Goal: Complete application form: Complete application form

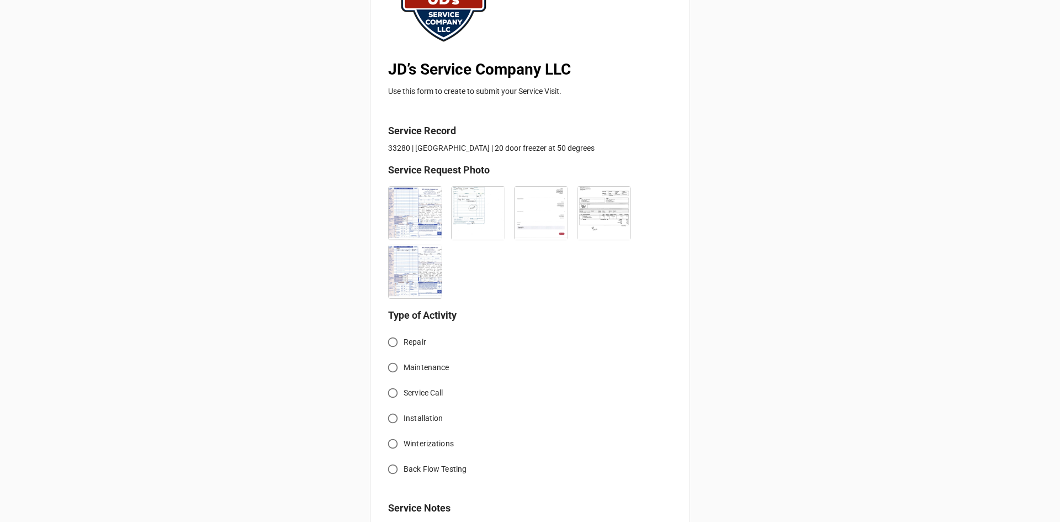
scroll to position [166, 0]
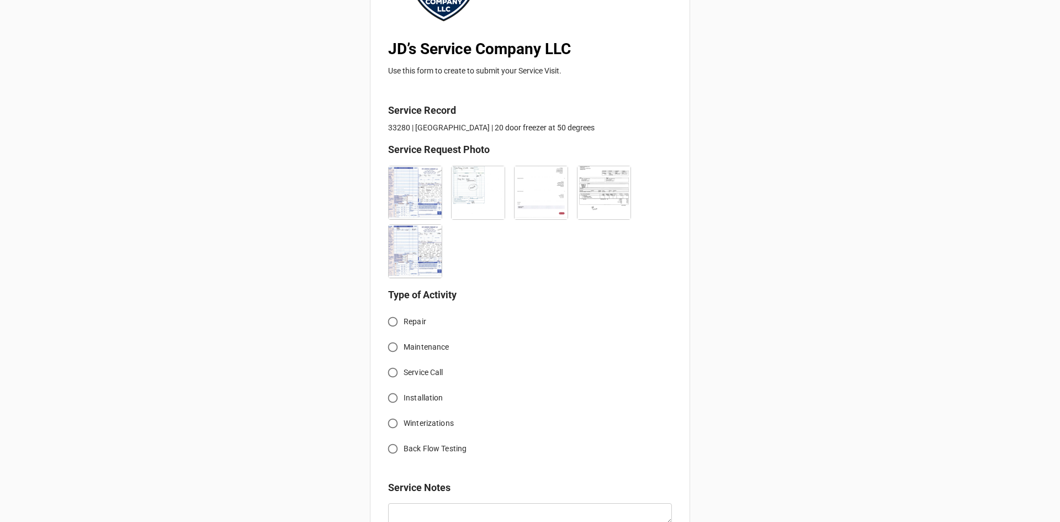
click at [415, 372] on span "Service Call" at bounding box center [424, 373] width 40 height 12
click at [404, 372] on input "Service Call" at bounding box center [393, 373] width 22 height 22
radio input "true"
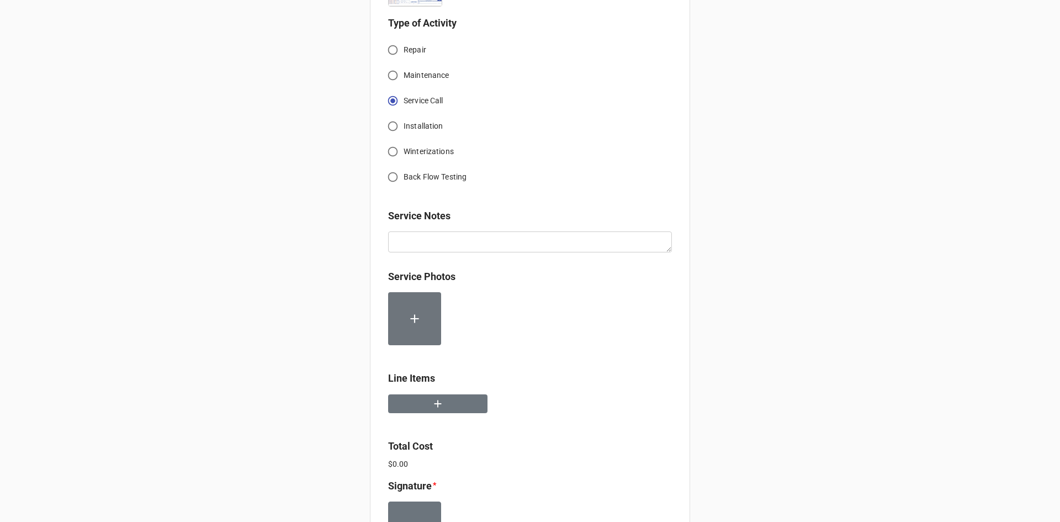
scroll to position [442, 0]
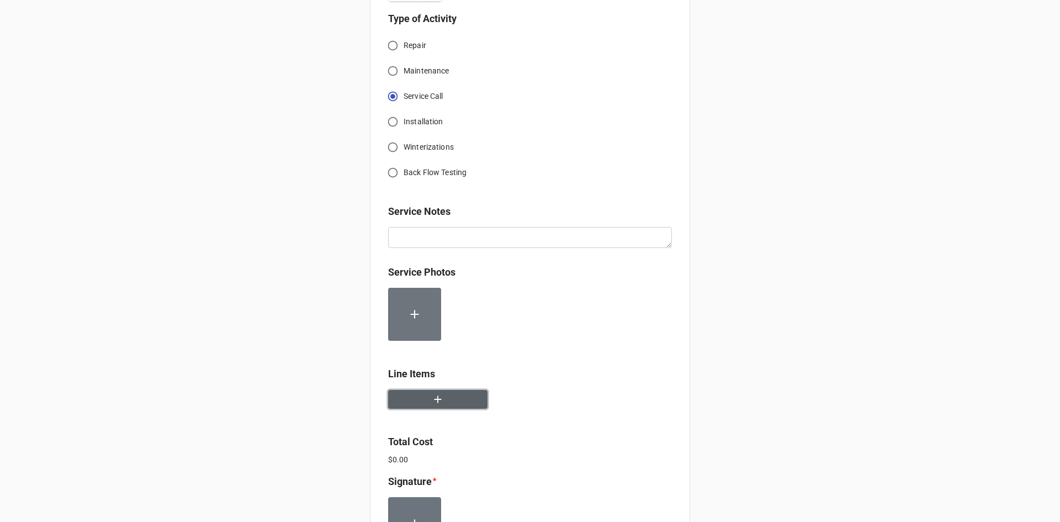
click at [407, 406] on button "button" at bounding box center [437, 399] width 99 height 19
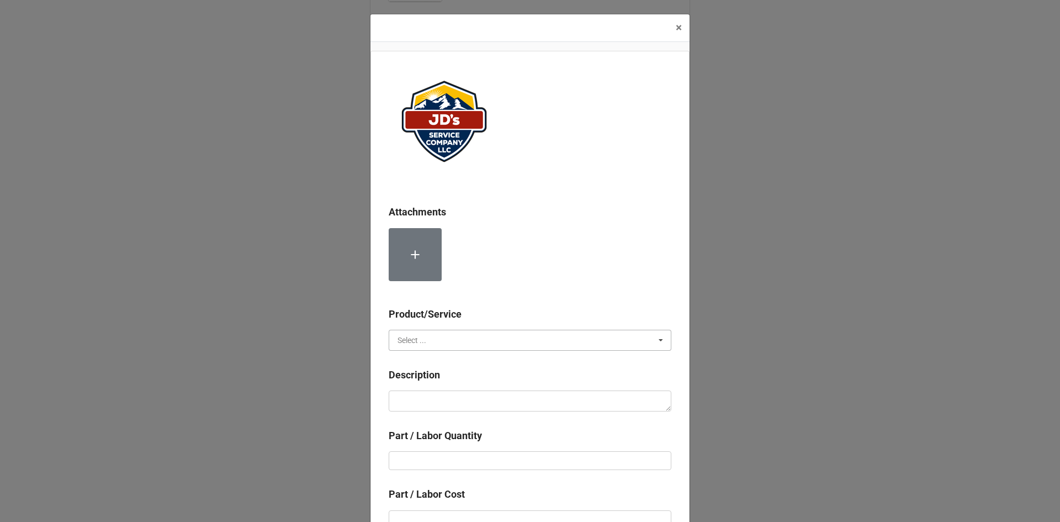
click at [427, 346] on input "text" at bounding box center [531, 340] width 282 height 20
click at [442, 360] on div "Services" at bounding box center [530, 360] width 282 height 20
click at [454, 403] on textarea at bounding box center [530, 400] width 283 height 21
paste textarea "1:30pm-3:00pm/5:00pm-5:30pm; Service Area: 20 Door Freezer Removed and replace …"
type textarea "x"
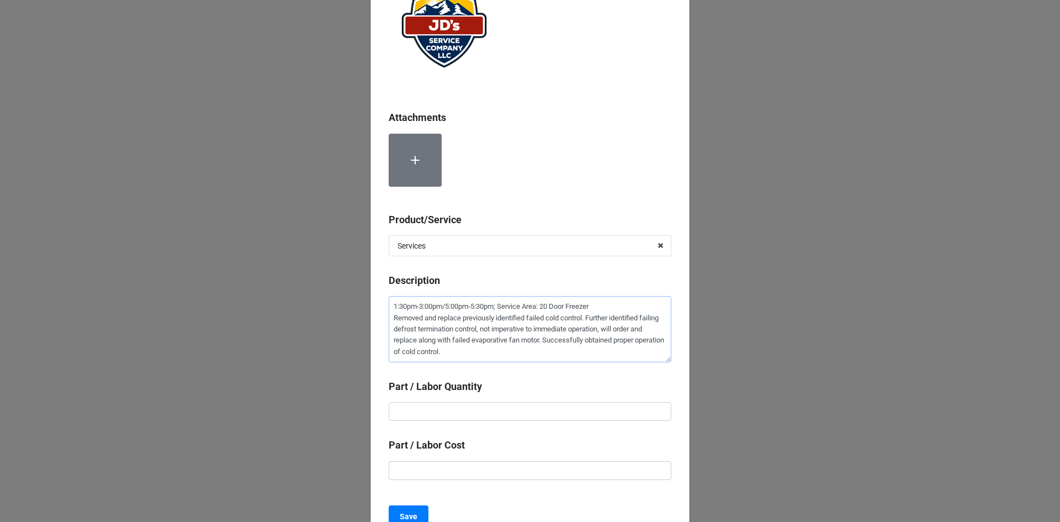
scroll to position [110, 0]
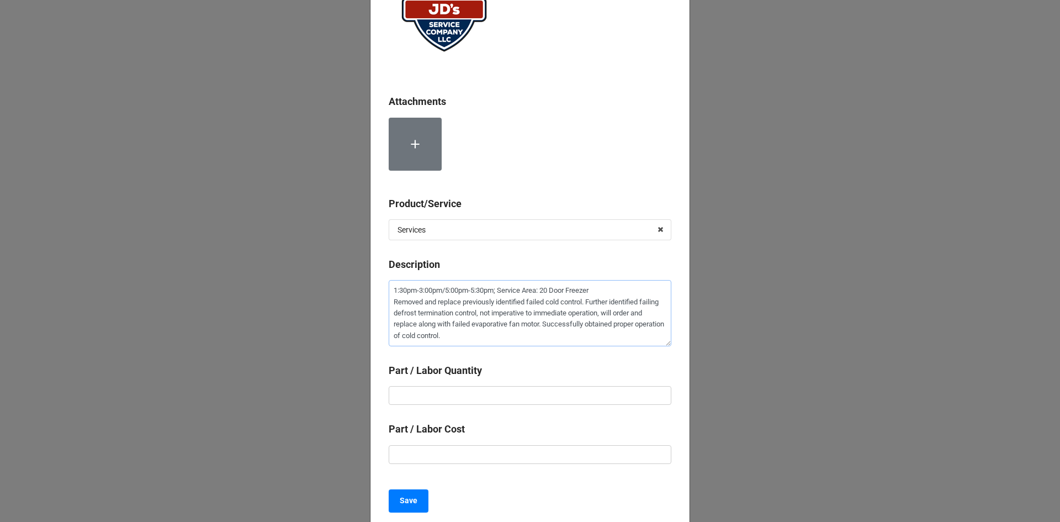
type textarea "1:30pm-3:00pm/5:00pm-5:30pm; Service Area: 20 Door Freezer Removed and replace …"
click at [480, 393] on input "text" at bounding box center [530, 395] width 283 height 19
type textarea "x"
type input "1"
type textarea "x"
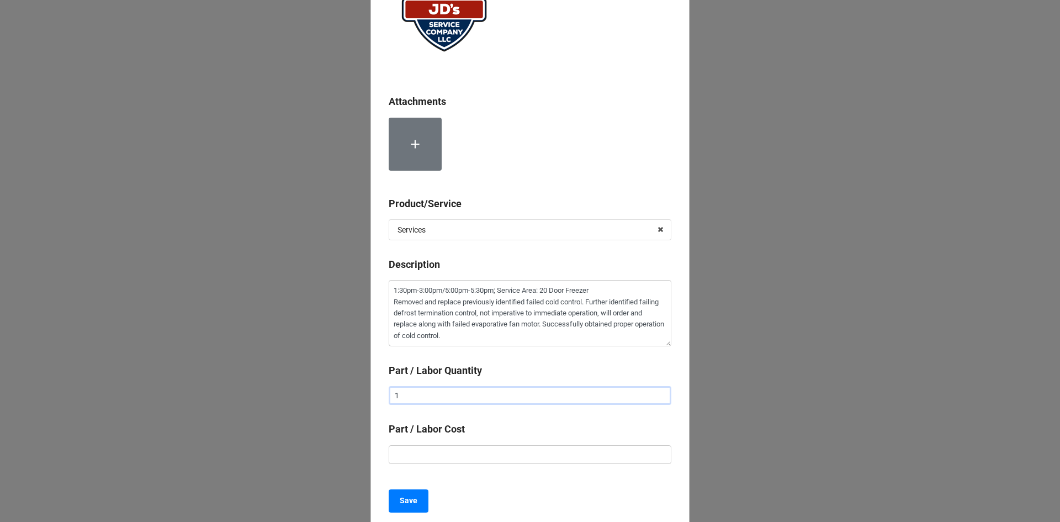
type input "1."
type textarea "x"
type input "1.5"
click at [444, 461] on input "text" at bounding box center [530, 454] width 283 height 19
type textarea "x"
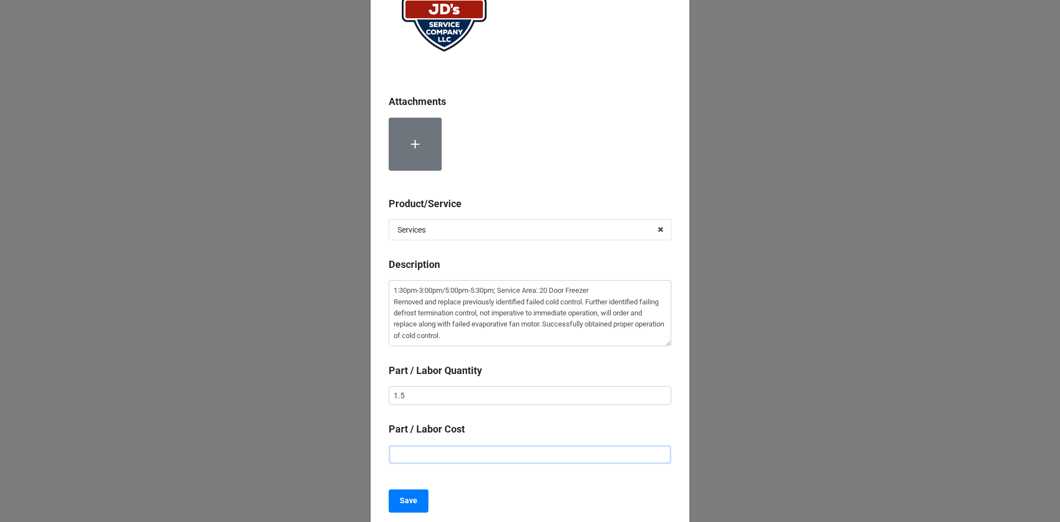
type input "$2.00"
type textarea "x"
type input "$22.00"
type textarea "x"
type input "$225.00"
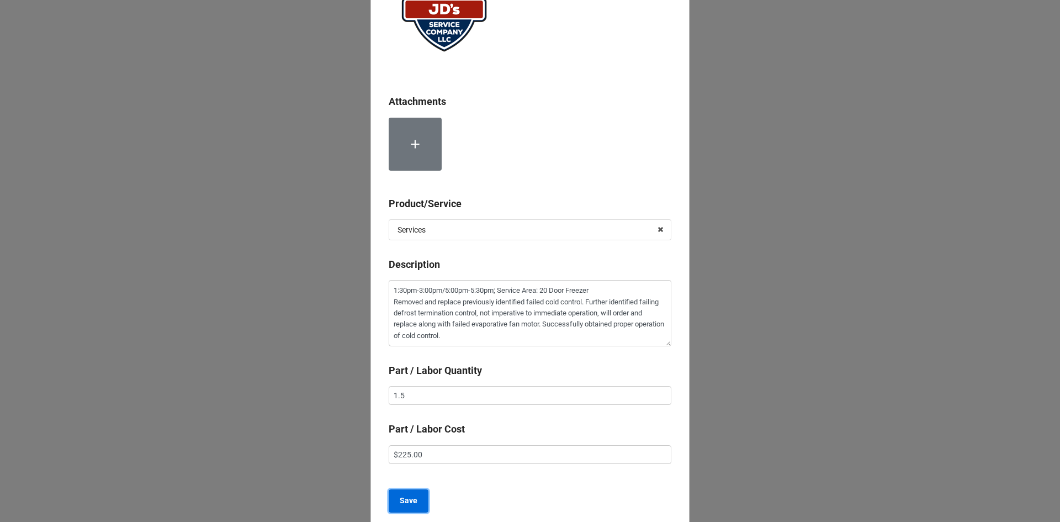
click at [418, 503] on button "Save" at bounding box center [409, 500] width 40 height 23
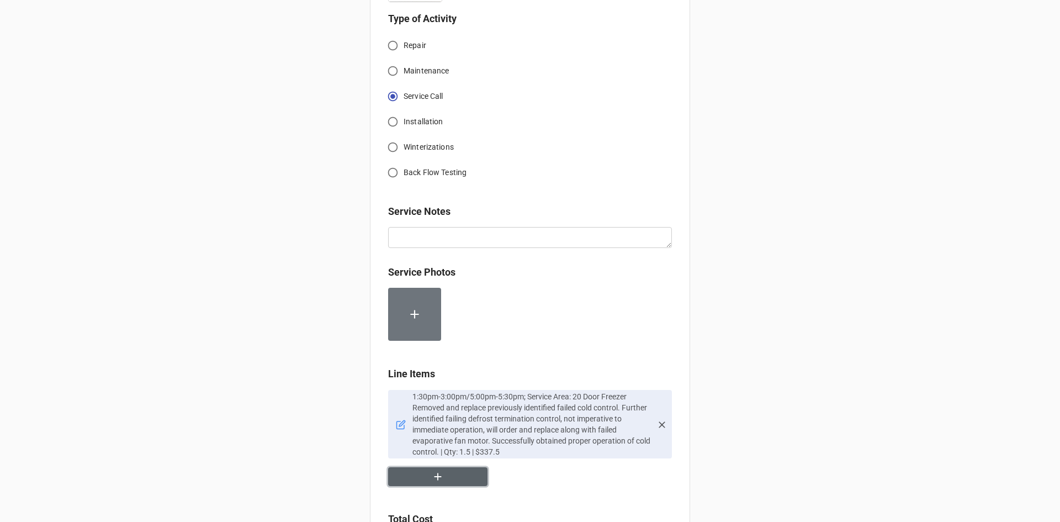
click at [435, 470] on button "button" at bounding box center [437, 476] width 99 height 19
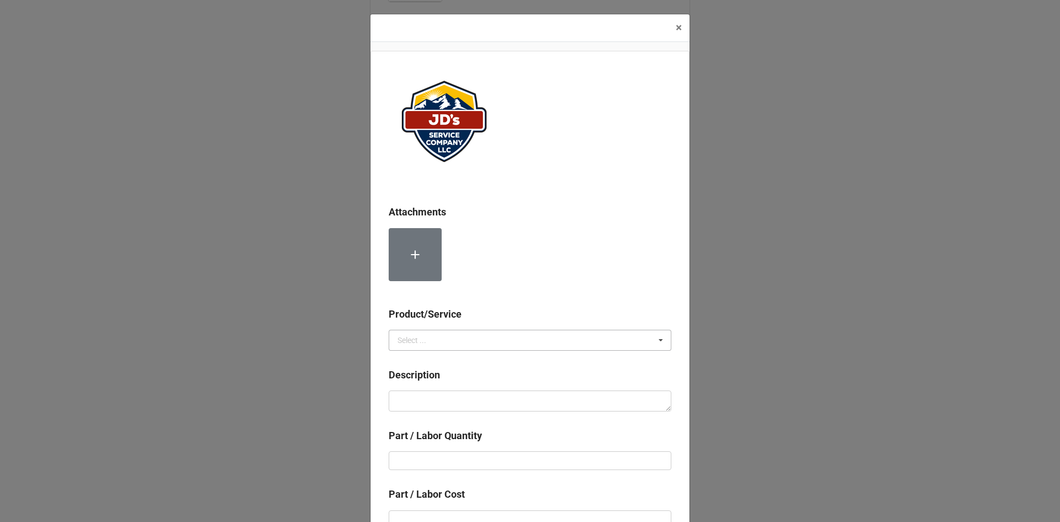
click at [420, 341] on div "Select ..." at bounding box center [412, 340] width 29 height 8
click at [427, 381] on span "Material Cost" at bounding box center [421, 381] width 46 height 9
click at [440, 407] on textarea at bounding box center [530, 400] width 283 height 21
paste textarea "OEM Cold Control"
type textarea "x"
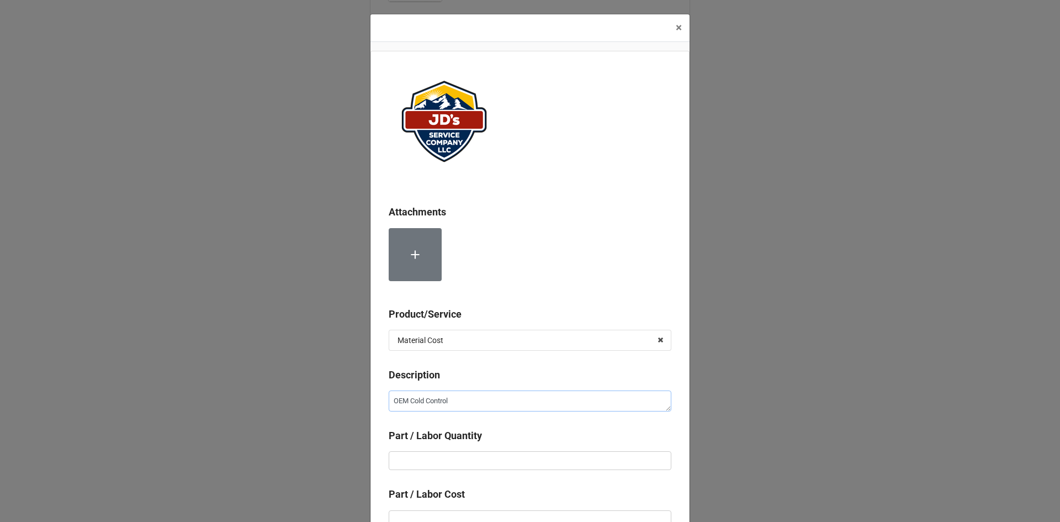
type textarea "OEM Cold Control"
click at [477, 458] on input "text" at bounding box center [530, 460] width 283 height 19
type textarea "x"
type input "1"
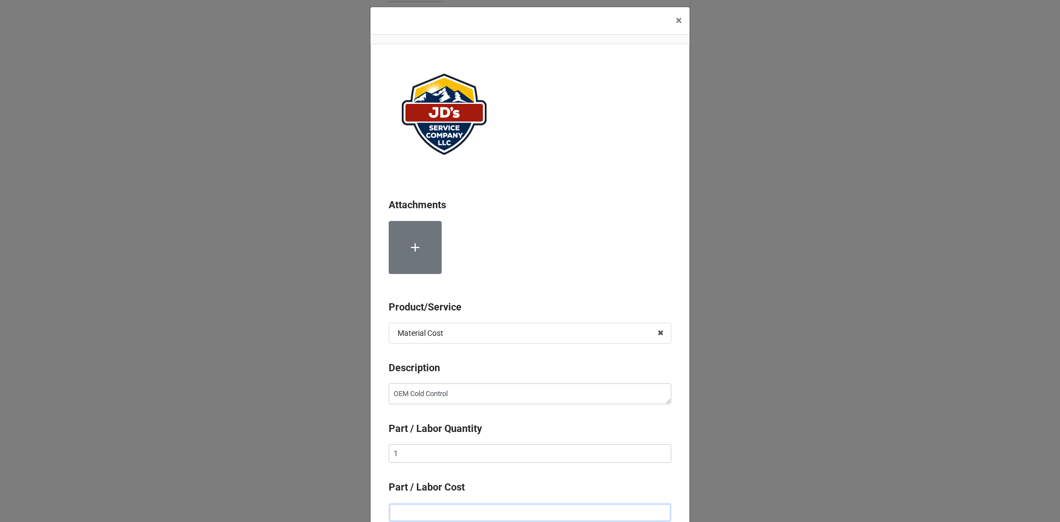
type textarea "x"
type input "$2.00"
type textarea "x"
type input "$28.00"
type textarea "x"
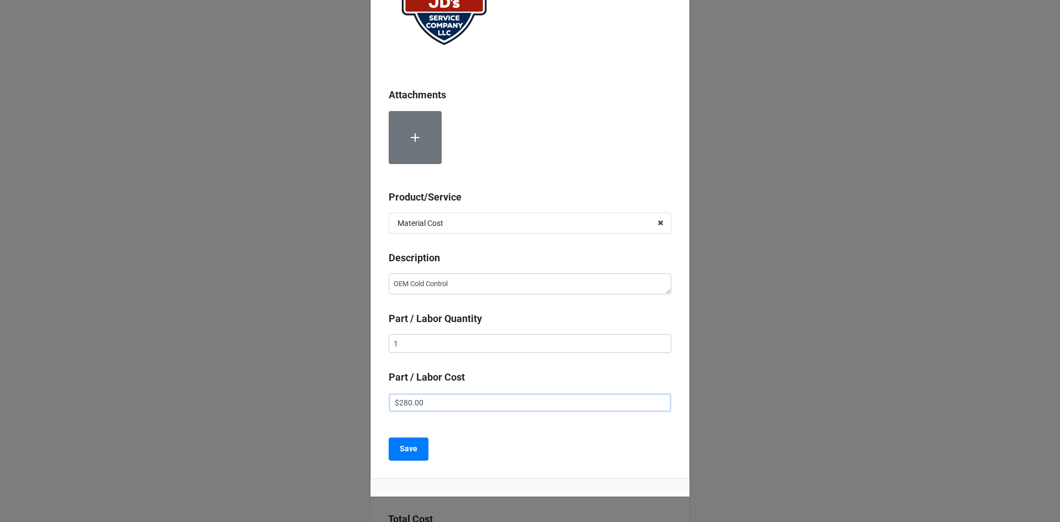
scroll to position [118, 0]
type input "$280.00"
click at [408, 450] on b "Save" at bounding box center [409, 448] width 18 height 12
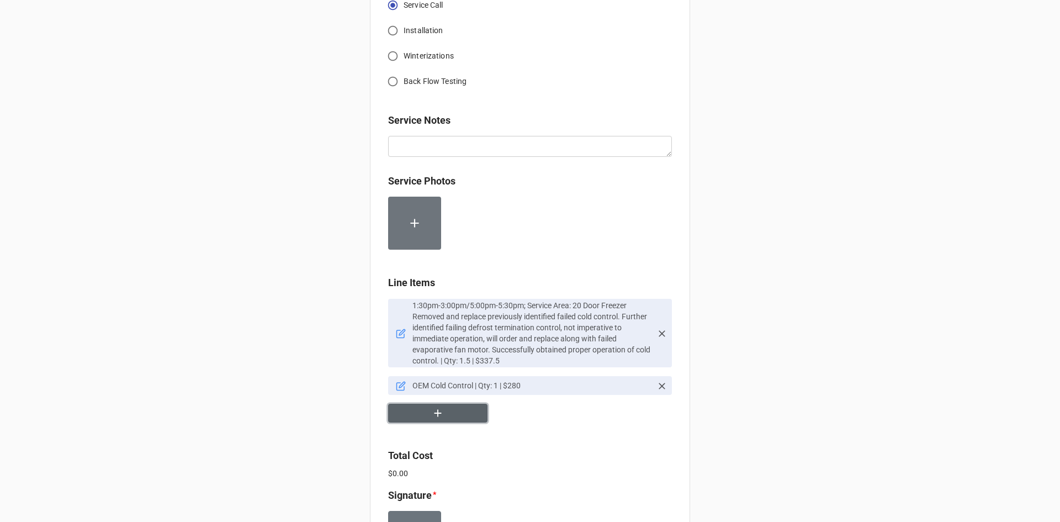
scroll to position [552, 0]
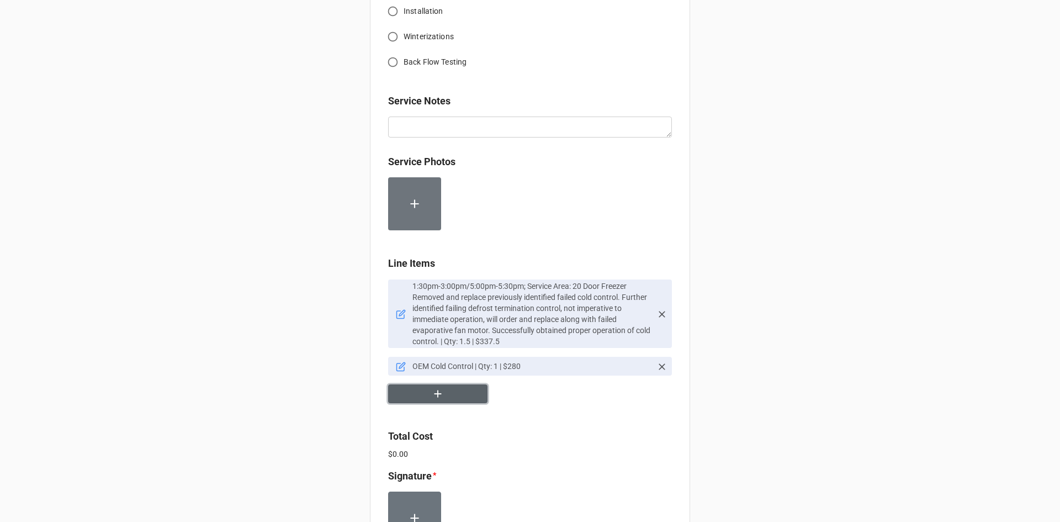
click at [454, 401] on button "button" at bounding box center [437, 393] width 99 height 19
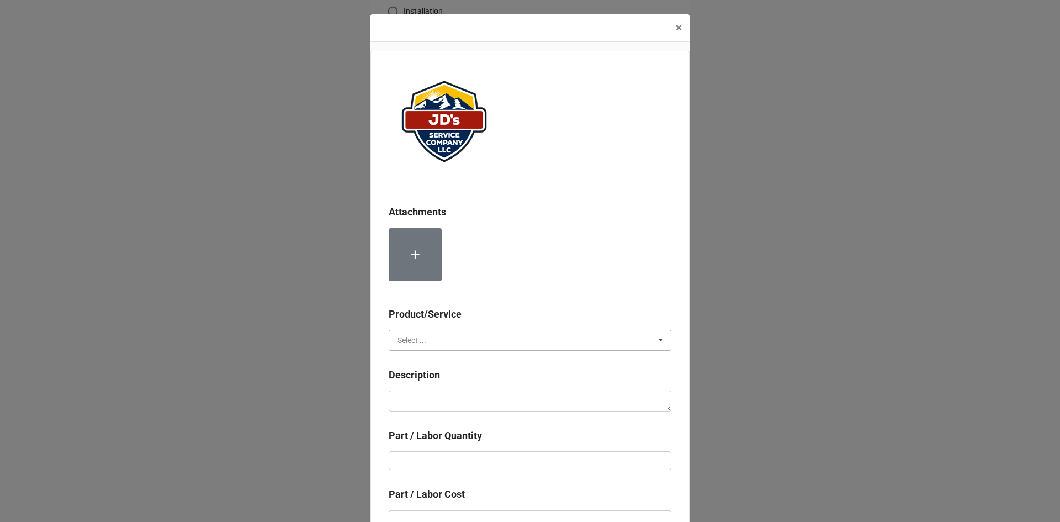
click at [453, 341] on input "text" at bounding box center [531, 340] width 282 height 20
click at [418, 361] on span "Services" at bounding box center [412, 360] width 28 height 9
click at [430, 398] on textarea at bounding box center [530, 400] width 283 height 21
paste textarea "7:30am-8:00am; Service Area: Same as above. Adjust cold control, colder. Identi…"
type textarea "x"
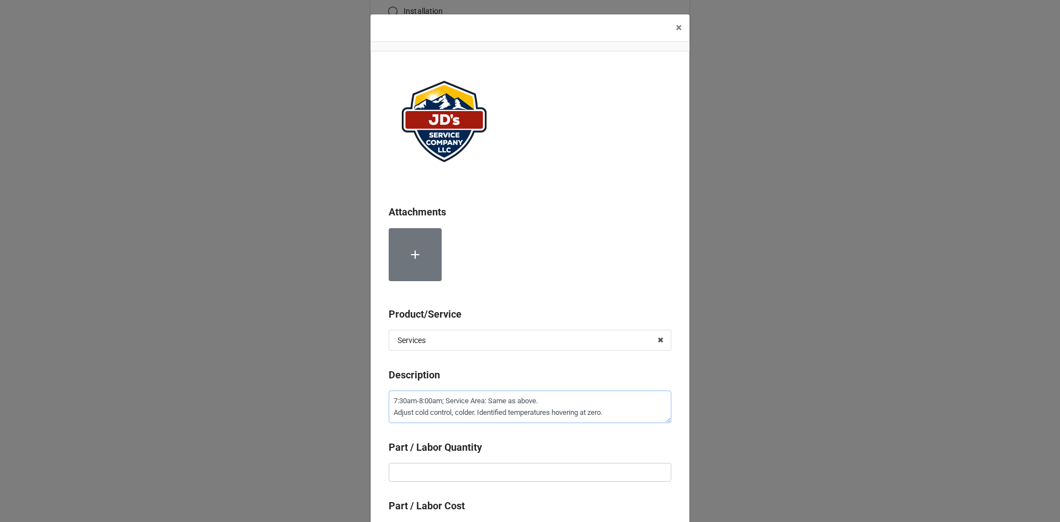
type textarea "7:30am-8:00am; Service Area: Same as above. Adjust cold control, colder. Identi…"
click at [471, 470] on input "text" at bounding box center [530, 472] width 283 height 19
type textarea "x"
type input "1"
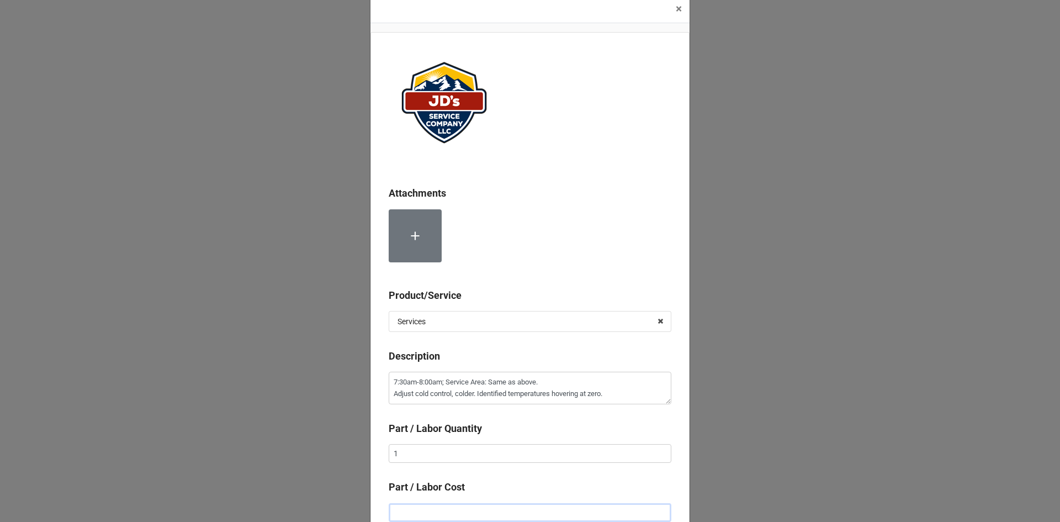
type textarea "x"
type input "$2.00"
type textarea "x"
type input "$22.00"
type textarea "x"
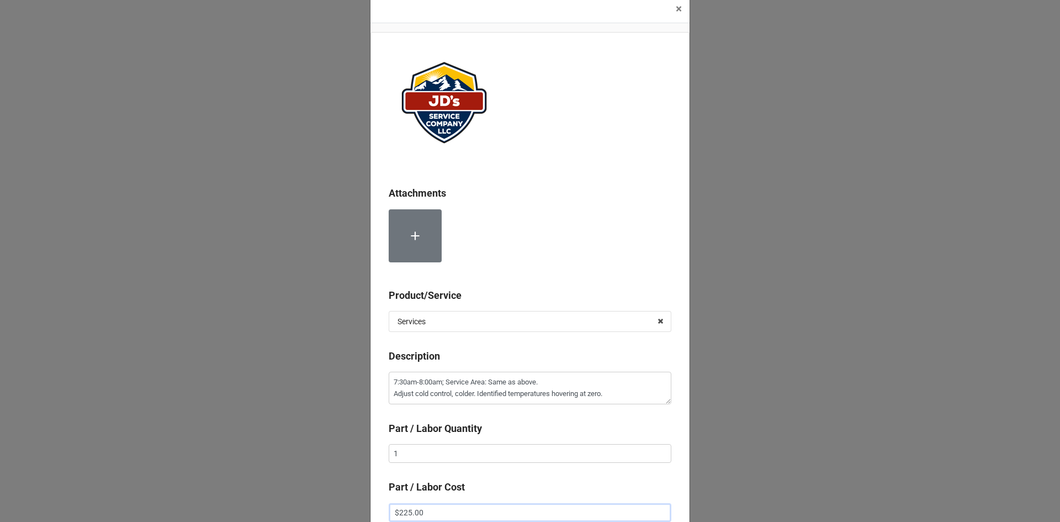
type input "$225.00"
click at [533, 455] on input "1" at bounding box center [530, 453] width 283 height 19
click at [532, 450] on input "1" at bounding box center [530, 453] width 283 height 19
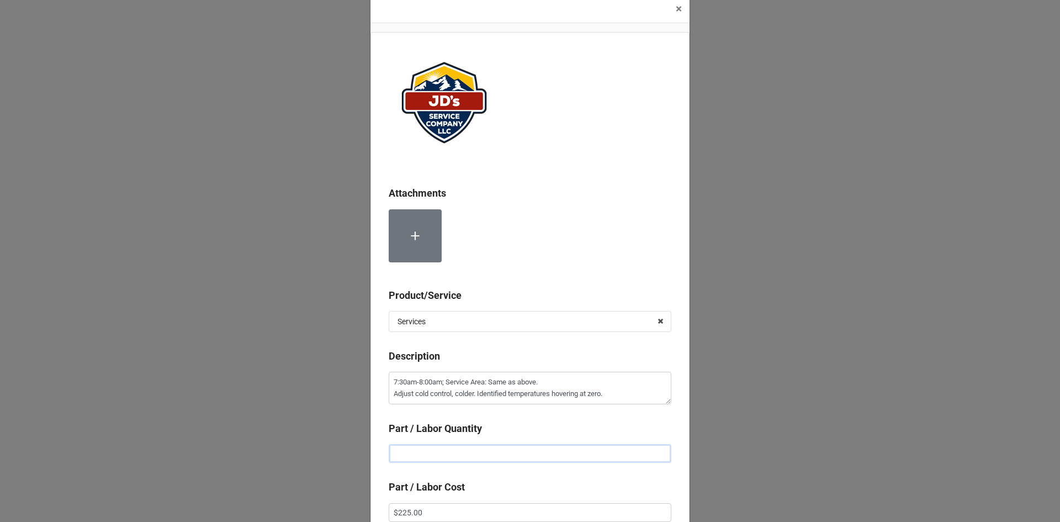
click at [532, 450] on input "text" at bounding box center [530, 453] width 283 height 19
click at [527, 454] on input "text" at bounding box center [530, 453] width 283 height 19
type textarea "x"
type input "1"
type textarea "x"
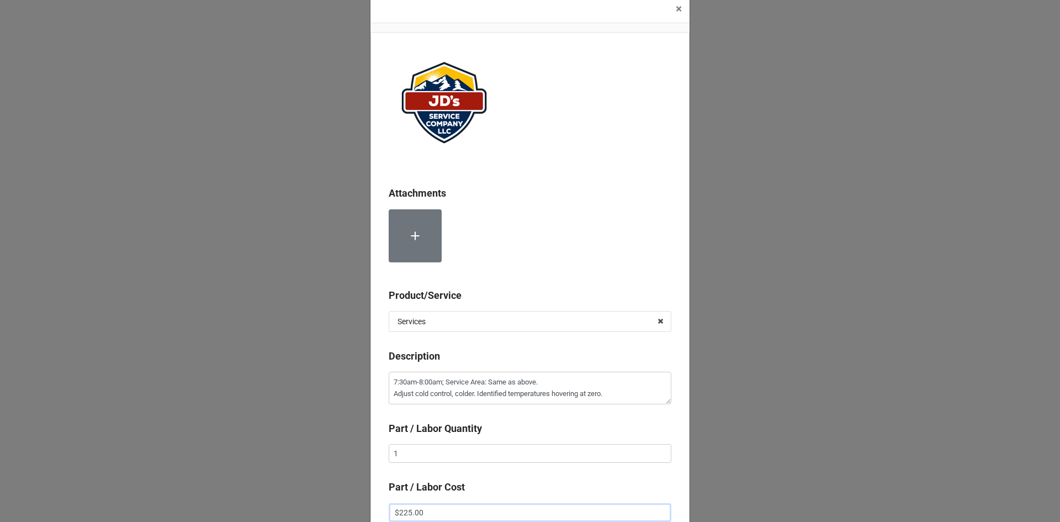
type input "$1.00"
type textarea "x"
type input "$11.00"
type textarea "x"
type input "$112.00"
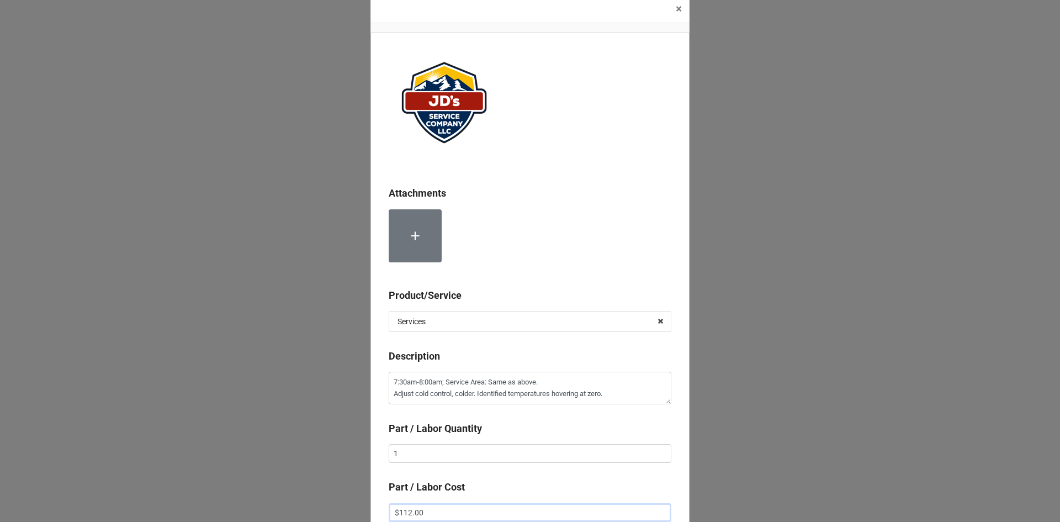
type textarea "x"
type input "$112.50"
click at [558, 247] on div at bounding box center [530, 240] width 283 height 62
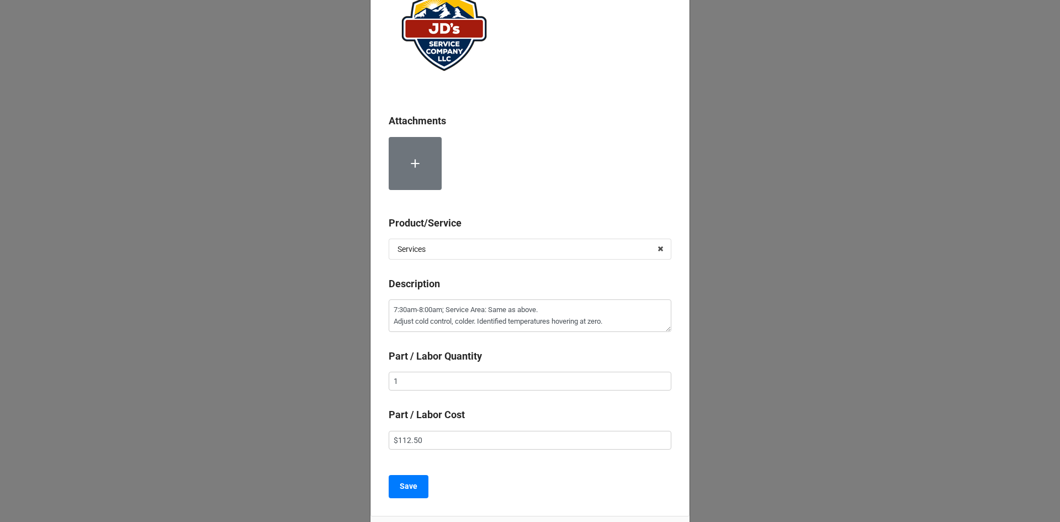
scroll to position [110, 0]
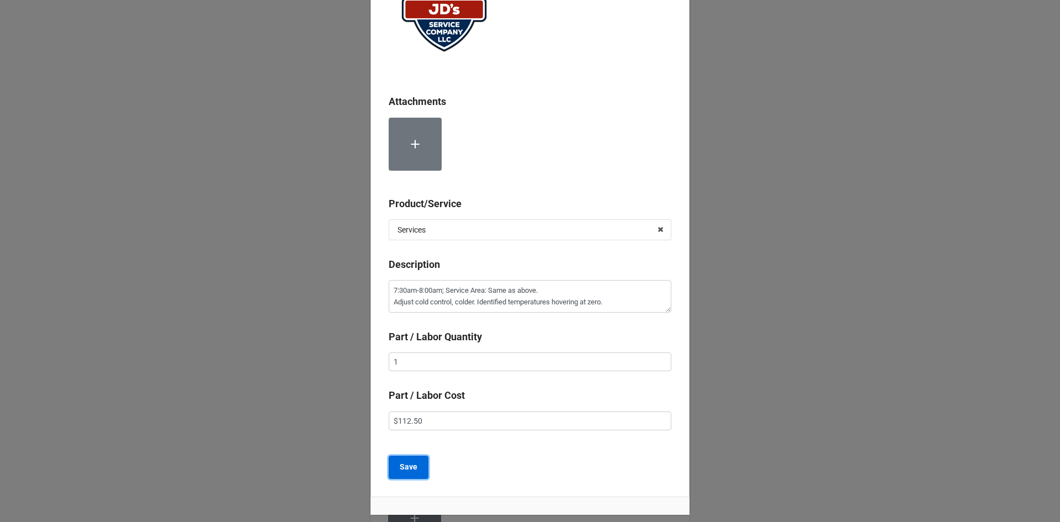
click at [405, 470] on b "Save" at bounding box center [409, 467] width 18 height 12
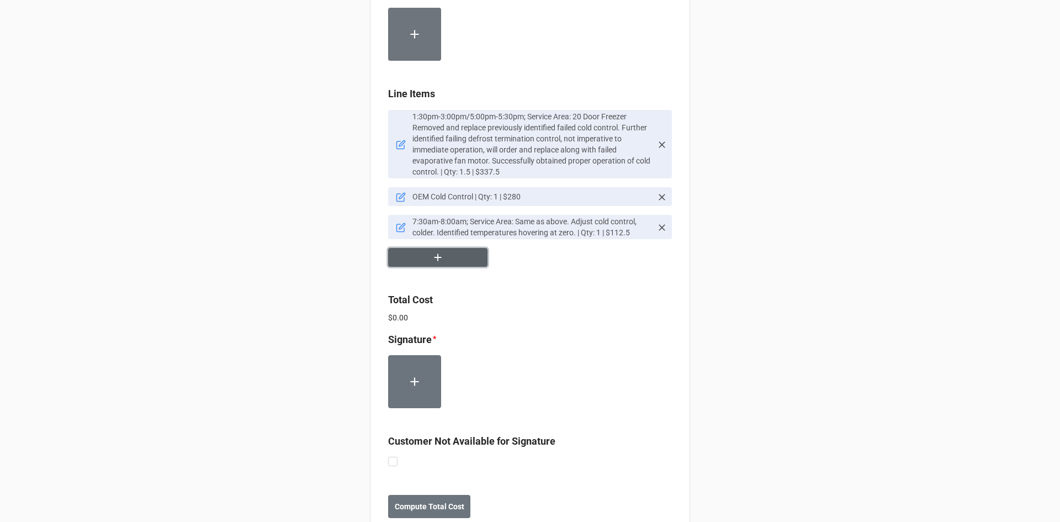
scroll to position [754, 0]
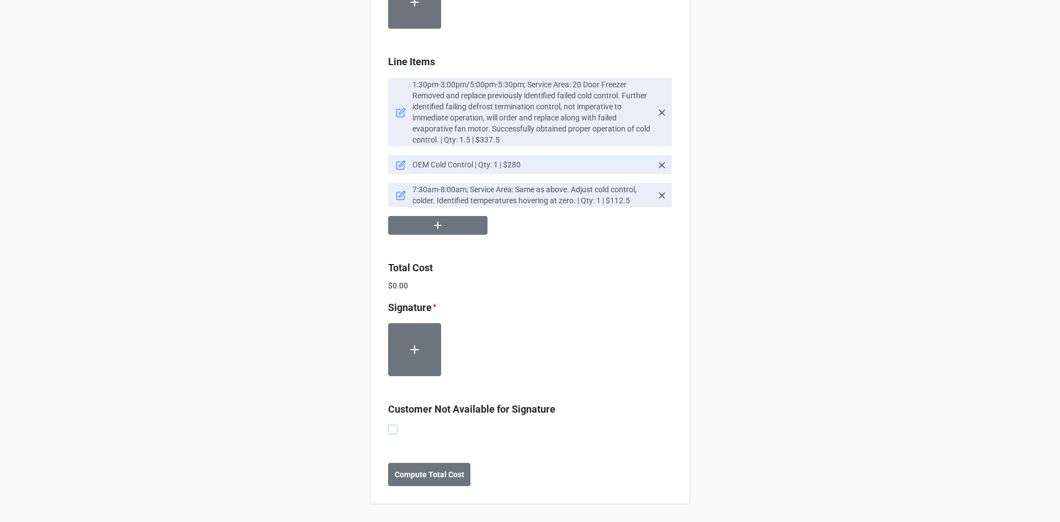
click at [392, 425] on label at bounding box center [392, 425] width 9 height 0
checkbox input "true"
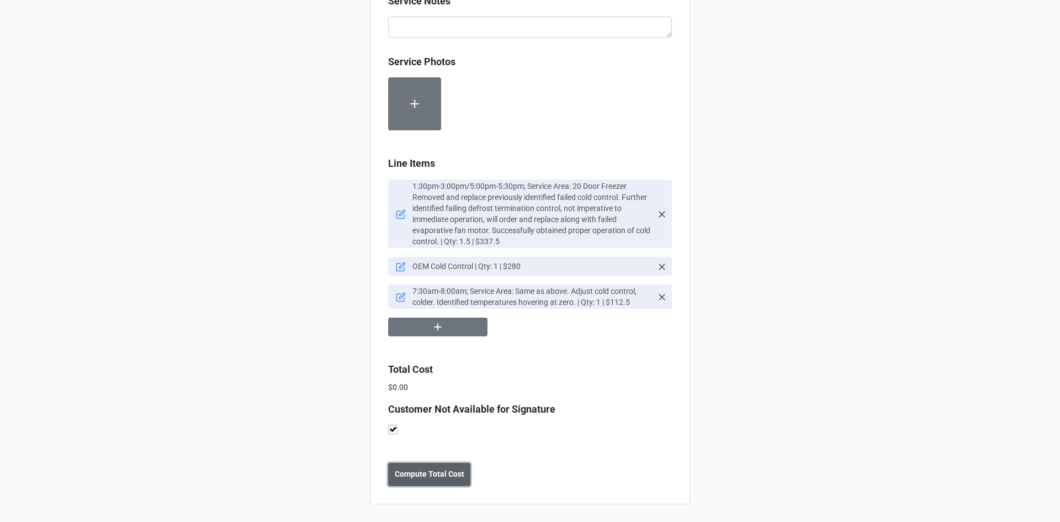
click at [430, 474] on b "Compute Total Cost" at bounding box center [430, 474] width 70 height 12
click at [399, 213] on icon at bounding box center [401, 214] width 10 height 10
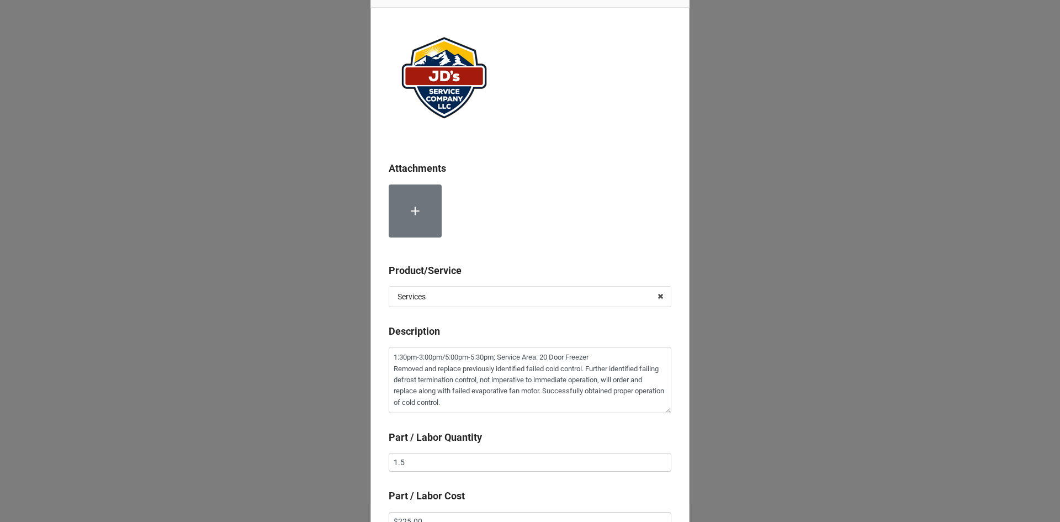
scroll to position [110, 0]
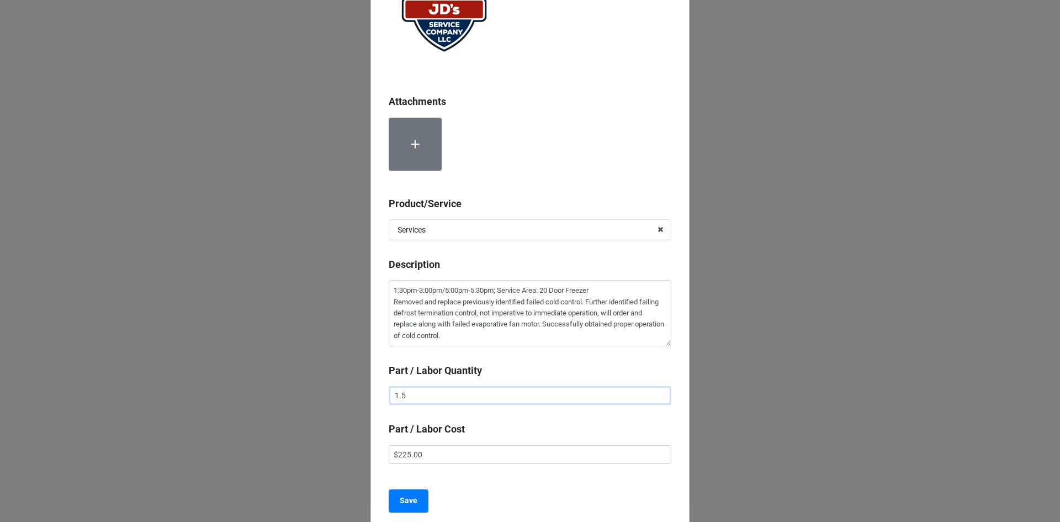
click at [390, 395] on input "1.5" at bounding box center [530, 395] width 283 height 19
type textarea "x"
type input "2"
click at [404, 496] on b "Save" at bounding box center [409, 501] width 18 height 12
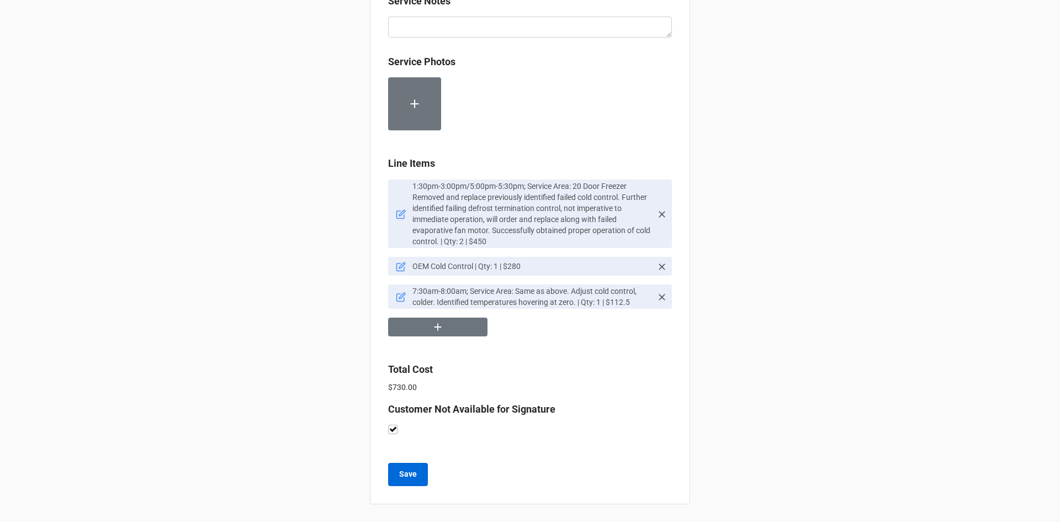
click at [470, 441] on div "Customer Not Available for Signature" at bounding box center [530, 423] width 284 height 44
click at [391, 425] on label at bounding box center [392, 425] width 9 height 0
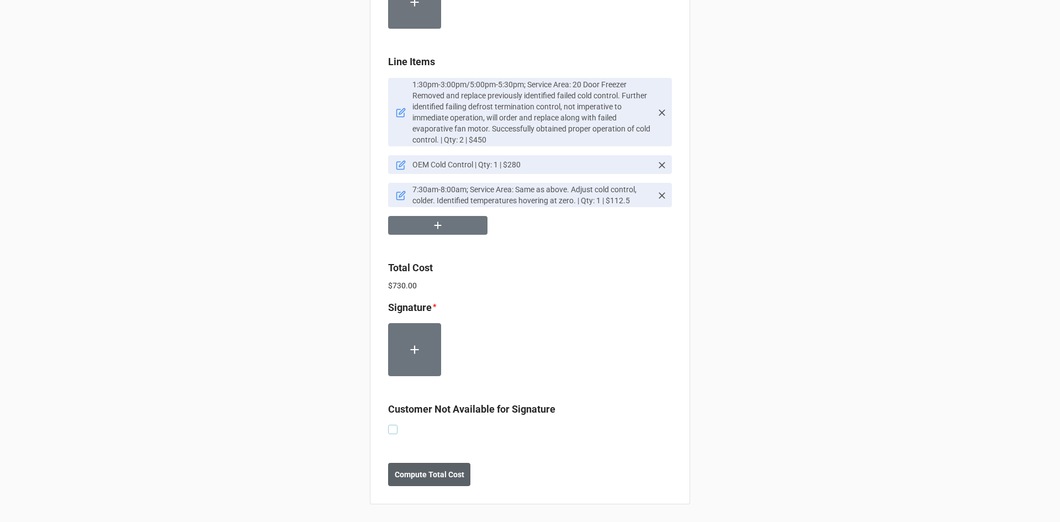
click at [388, 425] on label at bounding box center [392, 425] width 9 height 0
checkbox input "true"
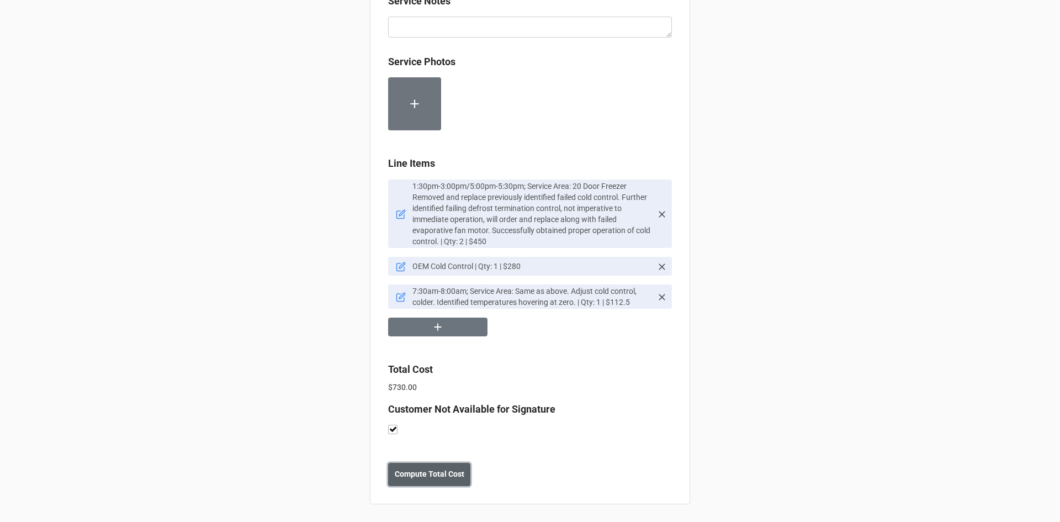
click at [420, 469] on b "Compute Total Cost" at bounding box center [430, 474] width 70 height 12
click at [390, 470] on button "Save" at bounding box center [408, 474] width 40 height 23
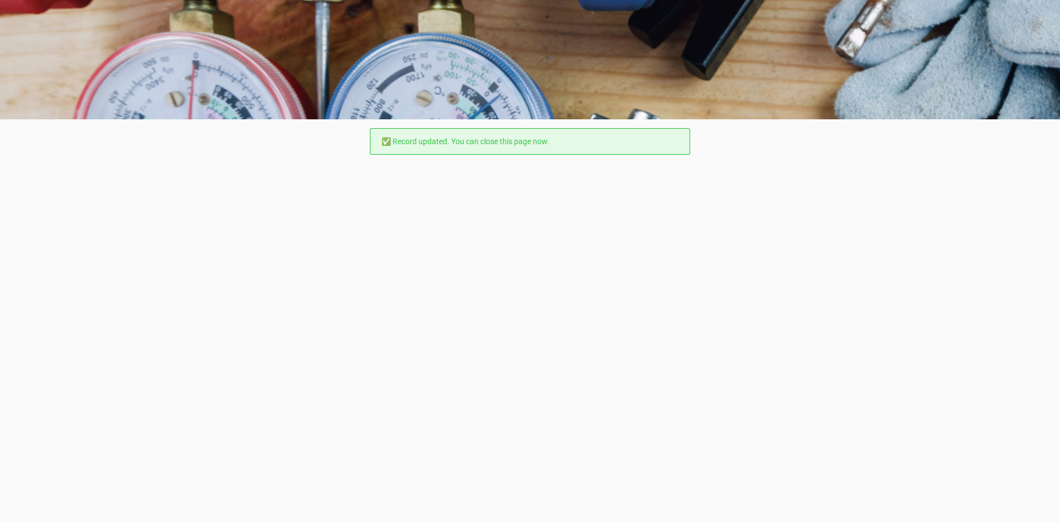
scroll to position [0, 0]
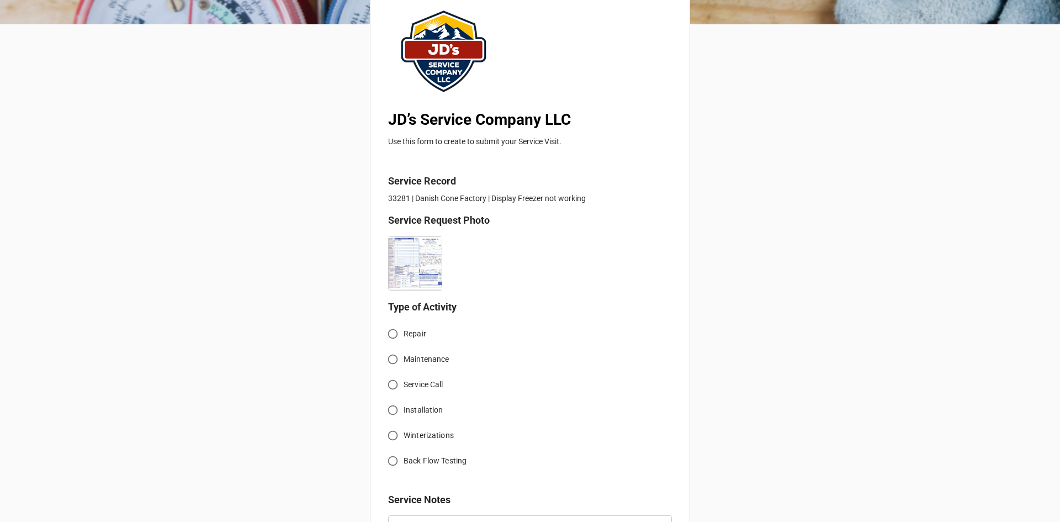
scroll to position [110, 0]
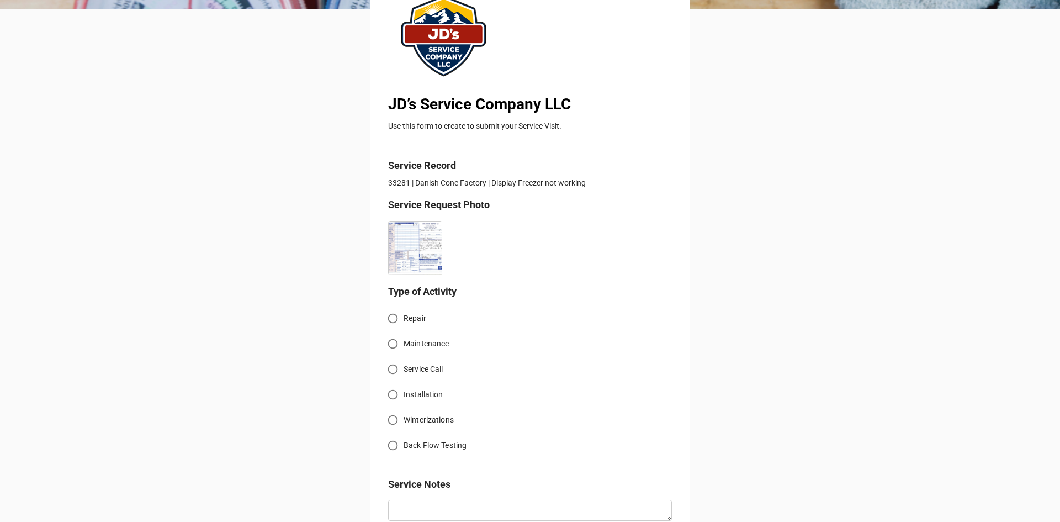
click at [393, 373] on input "Service Call" at bounding box center [393, 369] width 22 height 22
radio input "true"
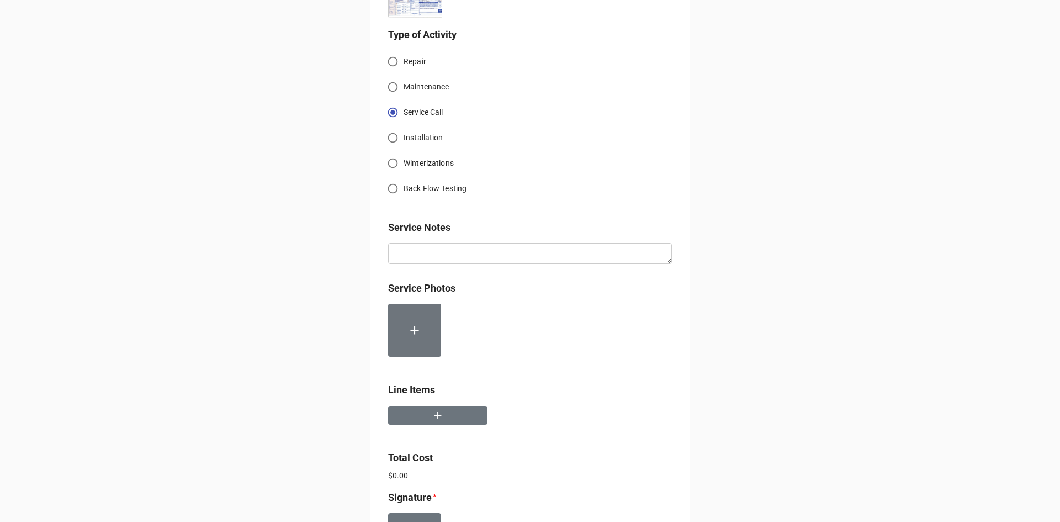
scroll to position [387, 0]
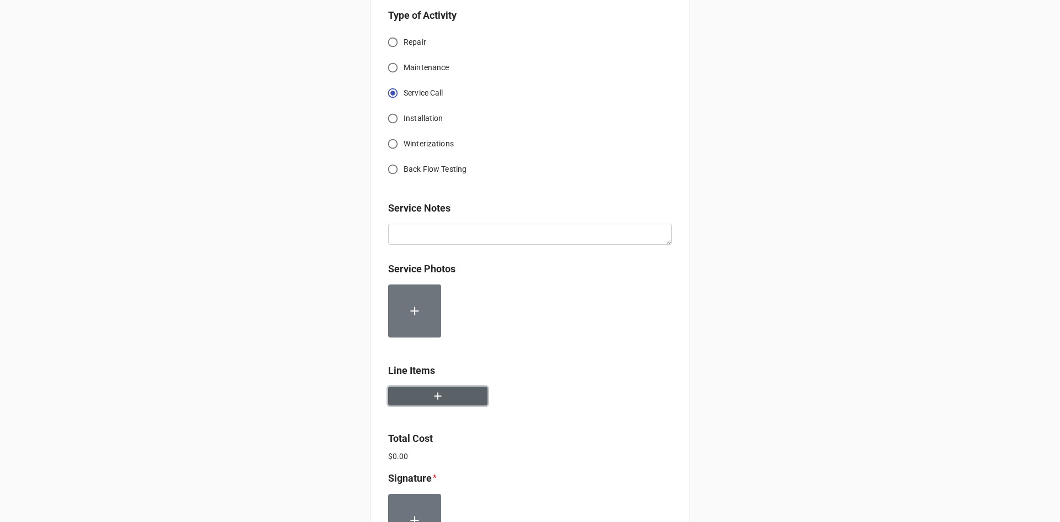
click at [446, 398] on button "button" at bounding box center [437, 396] width 99 height 19
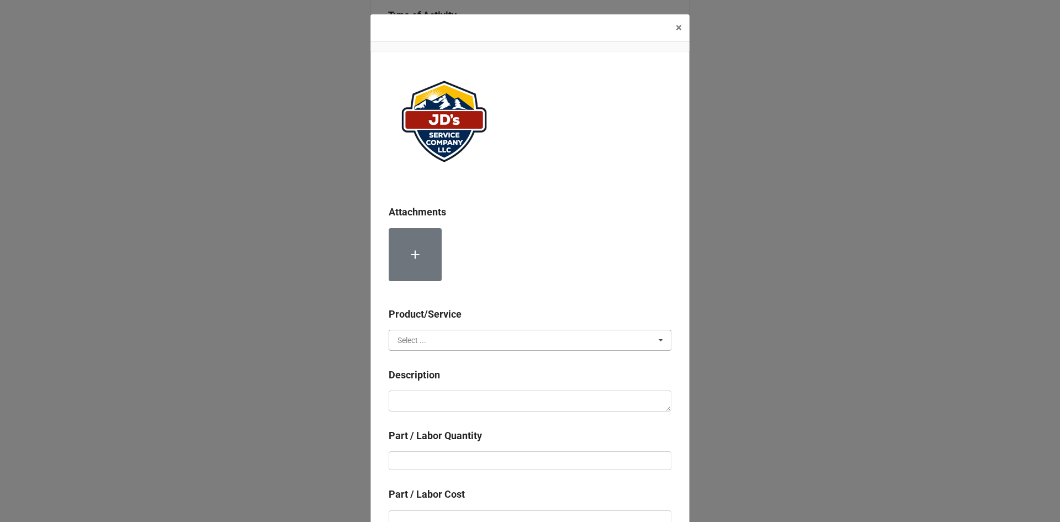
click at [451, 344] on input "text" at bounding box center [531, 340] width 282 height 20
click at [452, 360] on div "Services" at bounding box center [530, 360] width 282 height 20
click at [453, 394] on textarea at bounding box center [530, 400] width 283 height 21
paste textarea "12:00pm-1:30pm; Service Address: [STREET_ADDRESS][PERSON_NAME][PERSON_NAME] Con…"
type textarea "x"
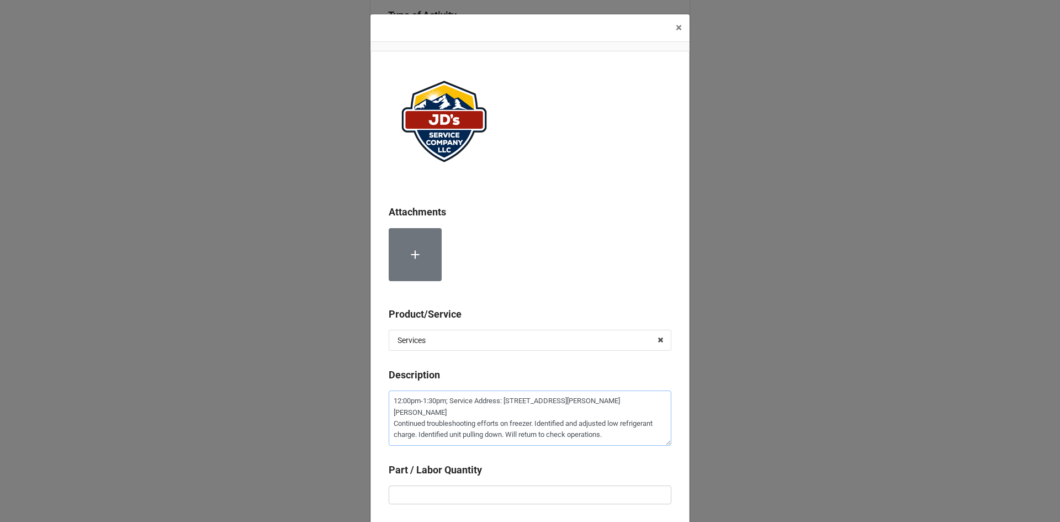
type textarea "12:00pm-1:30pm; Service Address: [STREET_ADDRESS][PERSON_NAME][PERSON_NAME] Con…"
click at [495, 491] on input "text" at bounding box center [530, 494] width 283 height 19
type textarea "x"
type input "1"
type textarea "x"
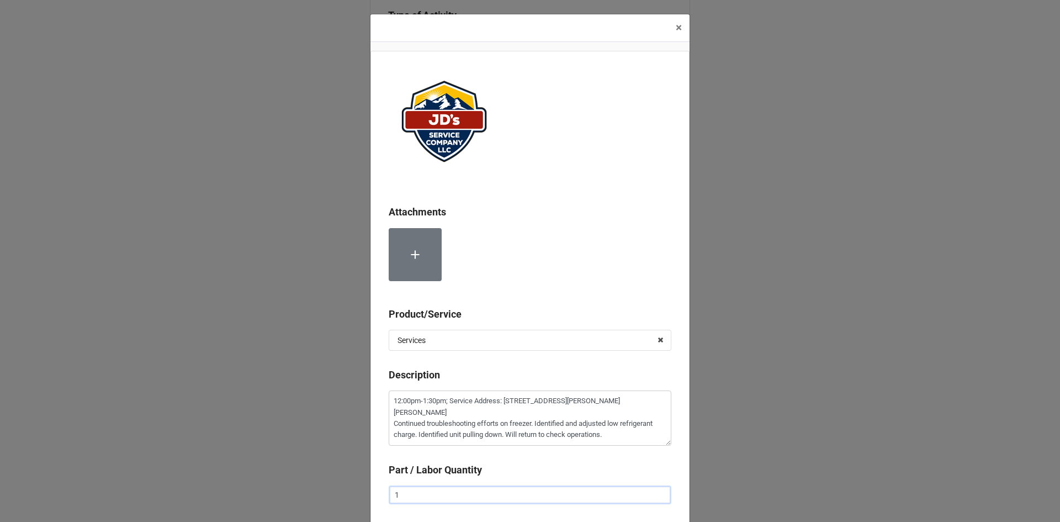
type input "1."
type textarea "x"
type input "1.5"
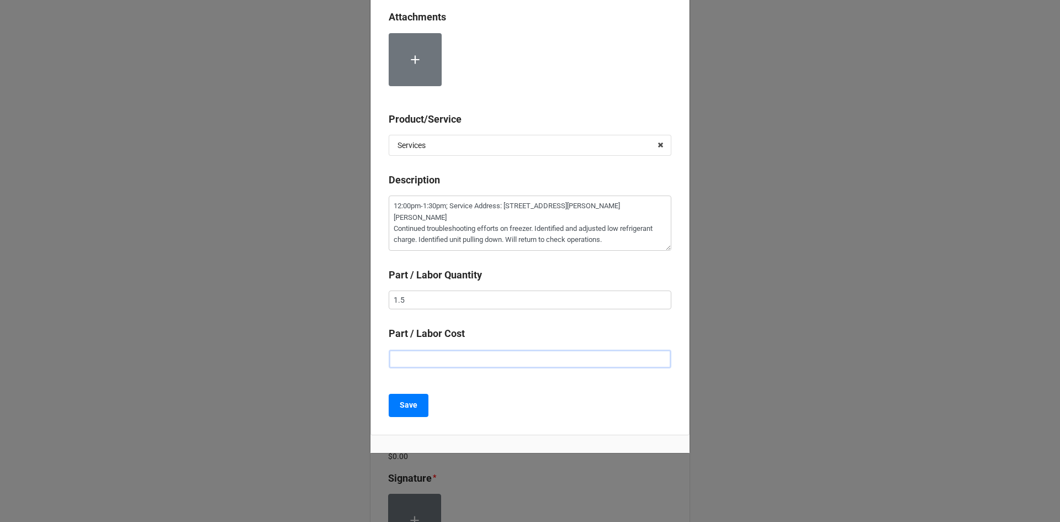
type textarea "x"
type input "$2.00"
type textarea "x"
type input "$22.00"
type textarea "x"
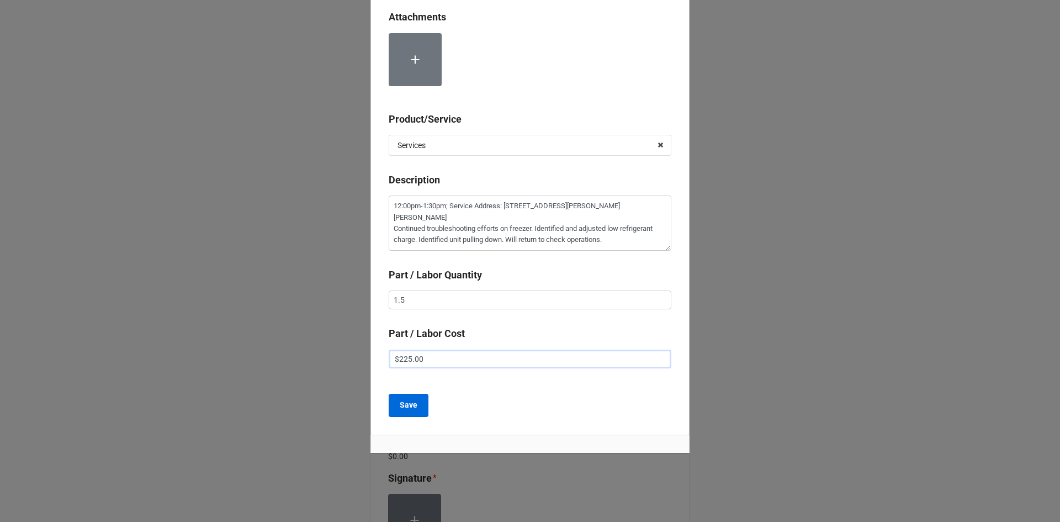
type input "$225.00"
click at [414, 396] on button "Save" at bounding box center [409, 405] width 40 height 23
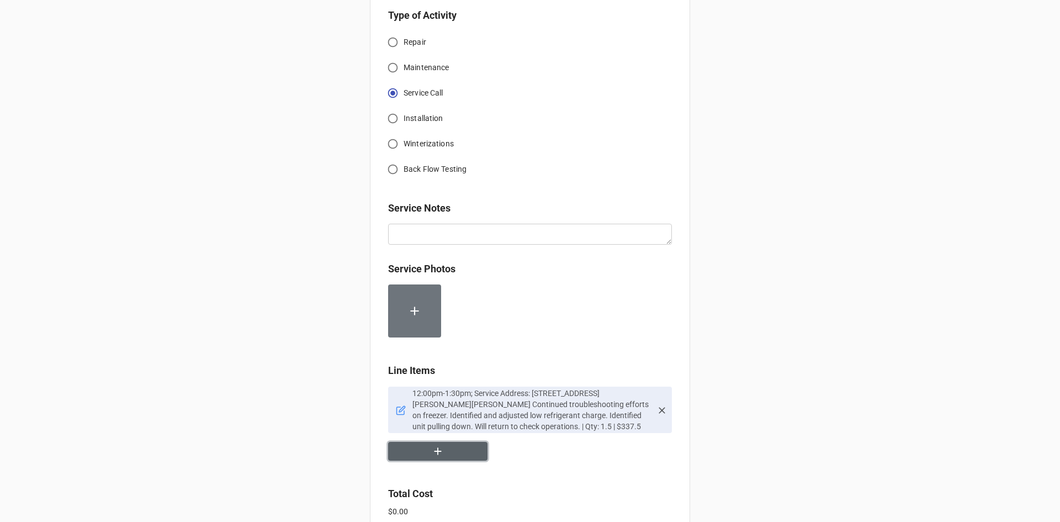
click at [449, 443] on button "button" at bounding box center [437, 451] width 99 height 19
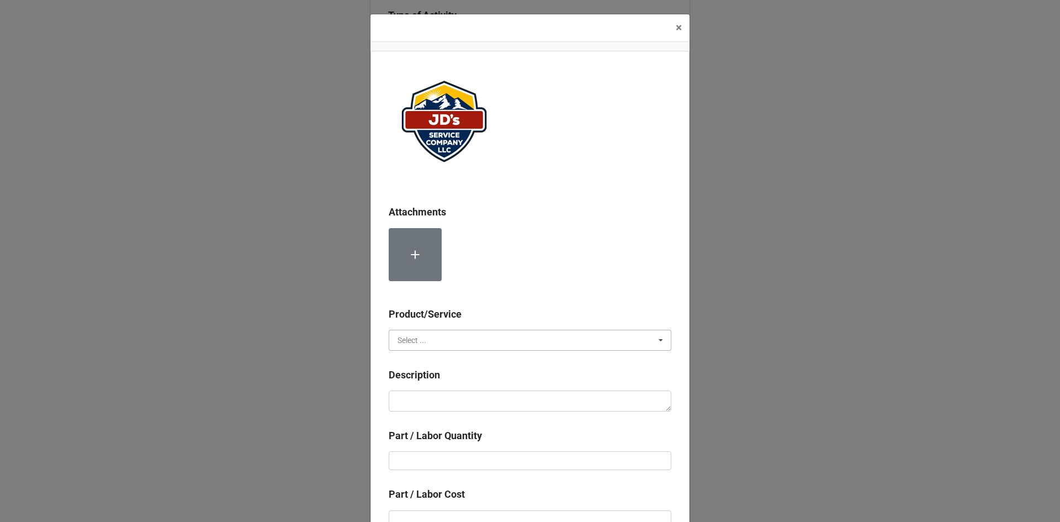
click at [411, 345] on input "text" at bounding box center [531, 340] width 282 height 20
click at [424, 377] on span "Material Cost" at bounding box center [421, 381] width 46 height 9
click at [437, 405] on textarea at bounding box center [530, 400] width 283 height 21
type textarea "x"
type textarea "R"
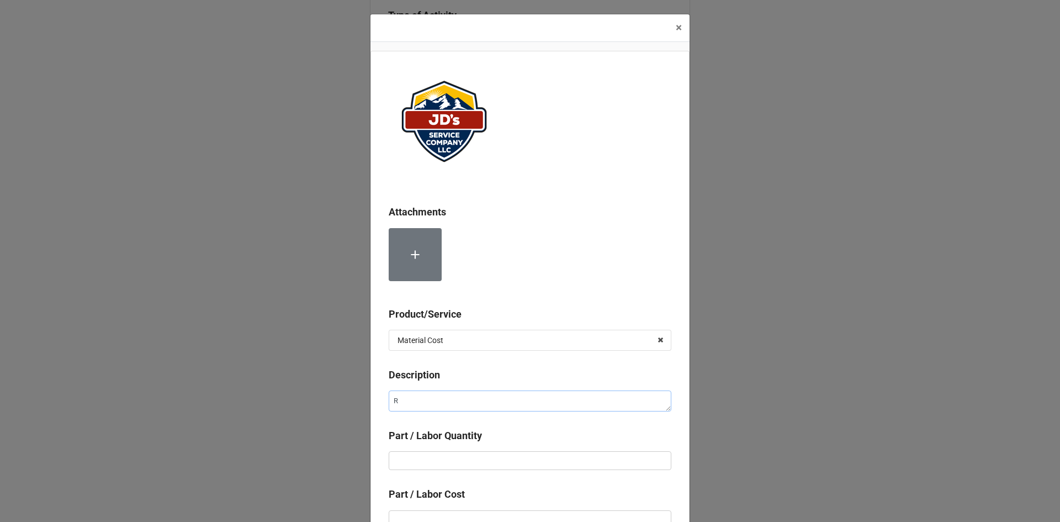
type textarea "x"
type textarea "Re"
type textarea "x"
type textarea "Ref"
type textarea "x"
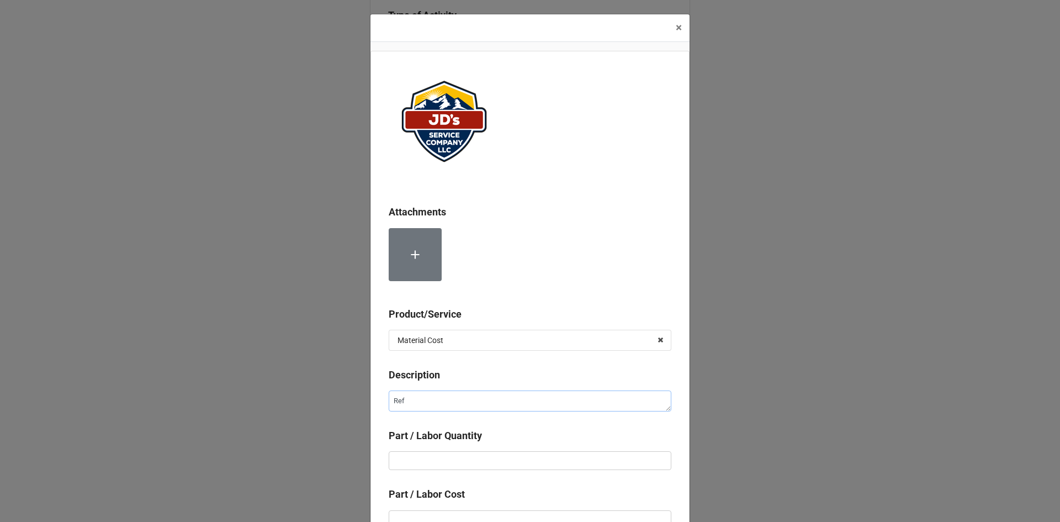
type textarea "Refi"
type textarea "x"
type textarea "Refir"
type textarea "x"
type textarea "Refirg"
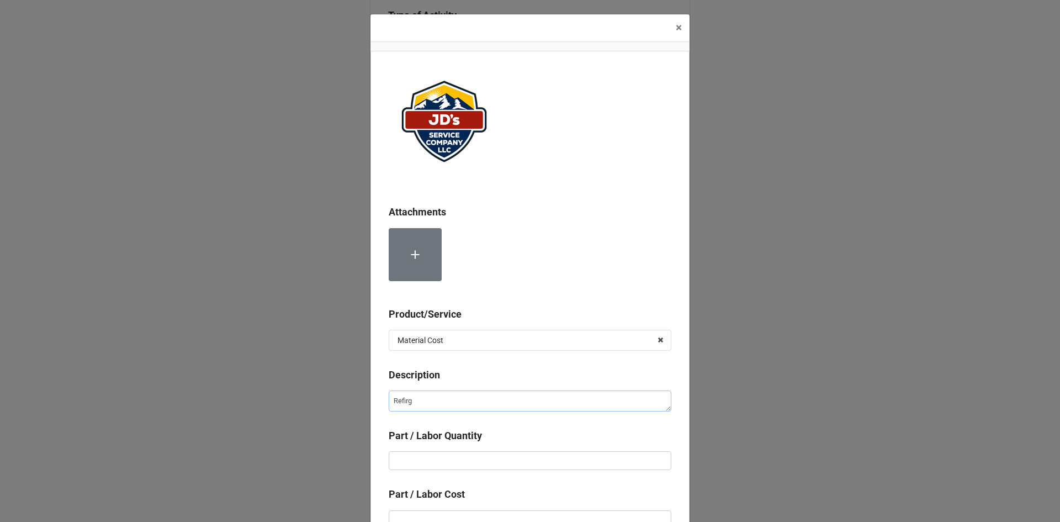
type textarea "x"
type textarea "Refirge"
type textarea "x"
type textarea "Refirger"
type textarea "x"
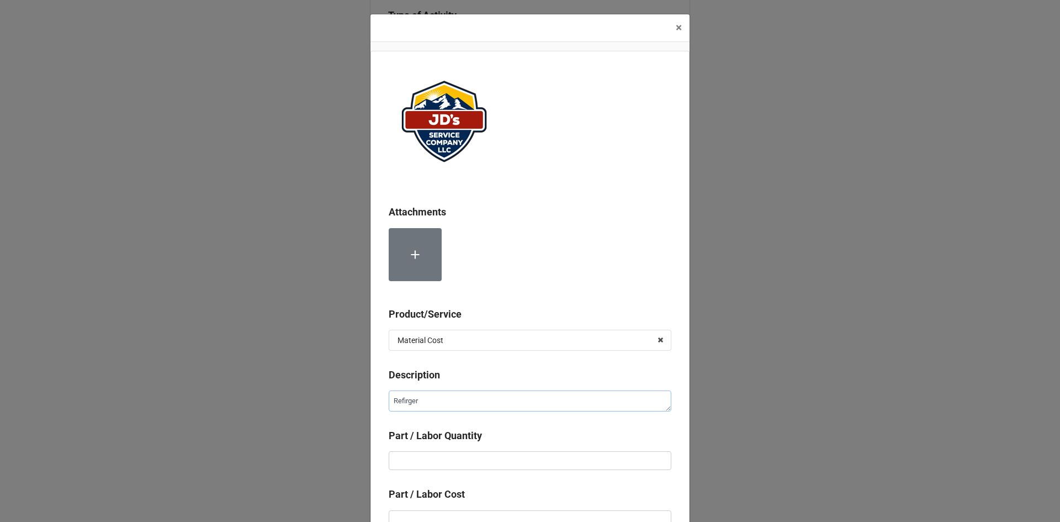
type textarea "Refirgera"
type textarea "x"
type textarea "Refirgeran"
type textarea "x"
type textarea "Refirgerant"
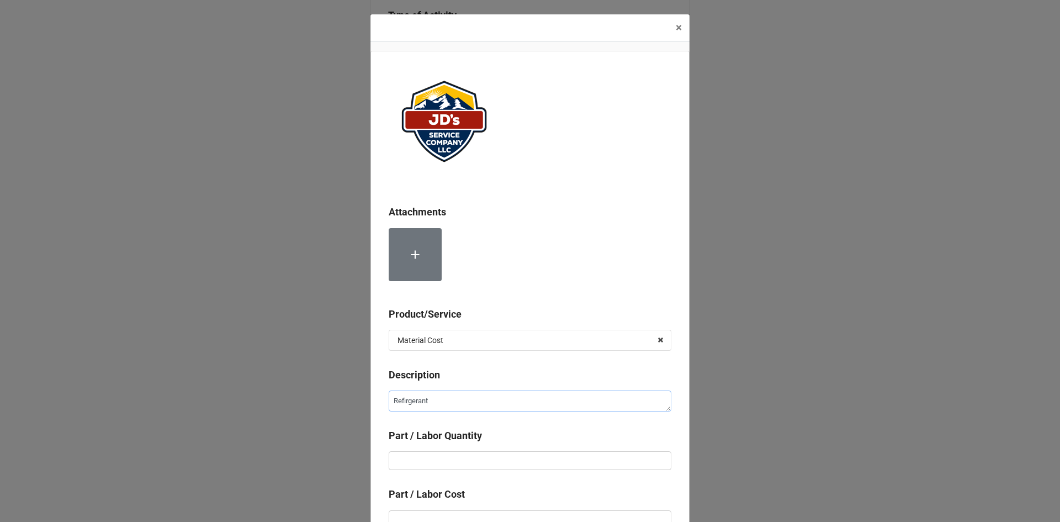
type textarea "x"
type textarea "Refirgerant"
type textarea "x"
type textarea "Refrigerant"
click at [476, 400] on textarea "Refrigerant" at bounding box center [530, 400] width 283 height 21
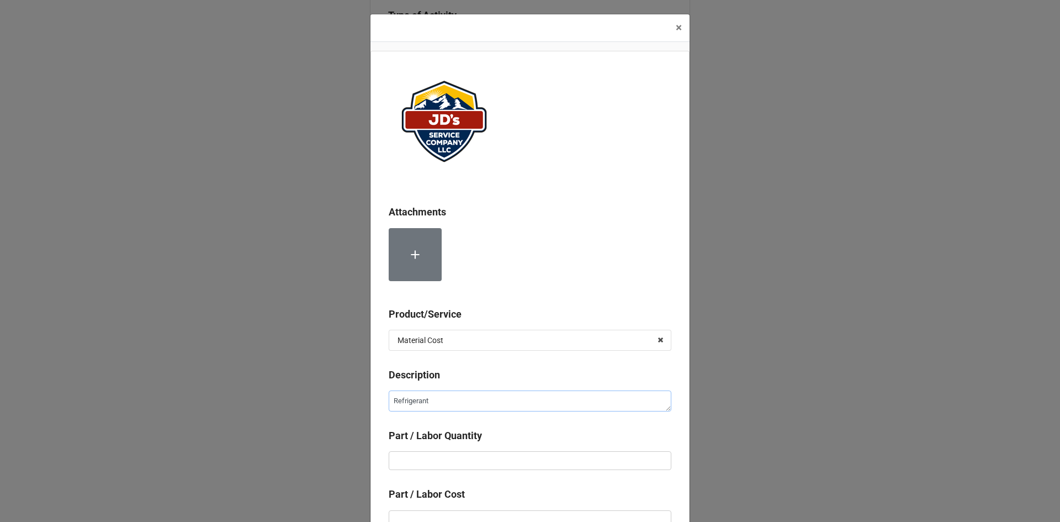
type textarea "x"
type textarea "Refrigerant"
type textarea "x"
type textarea "Refrigerant 4"
type textarea "x"
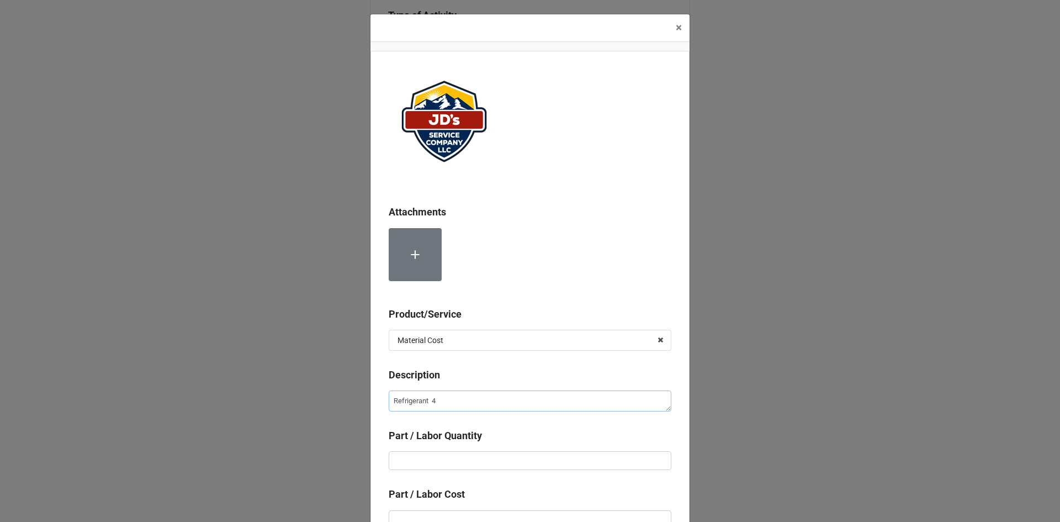
type textarea "Refrigerant 40"
type textarea "x"
type textarea "Refrigerant 404"
type textarea "x"
type textarea "Refrigerant 404A"
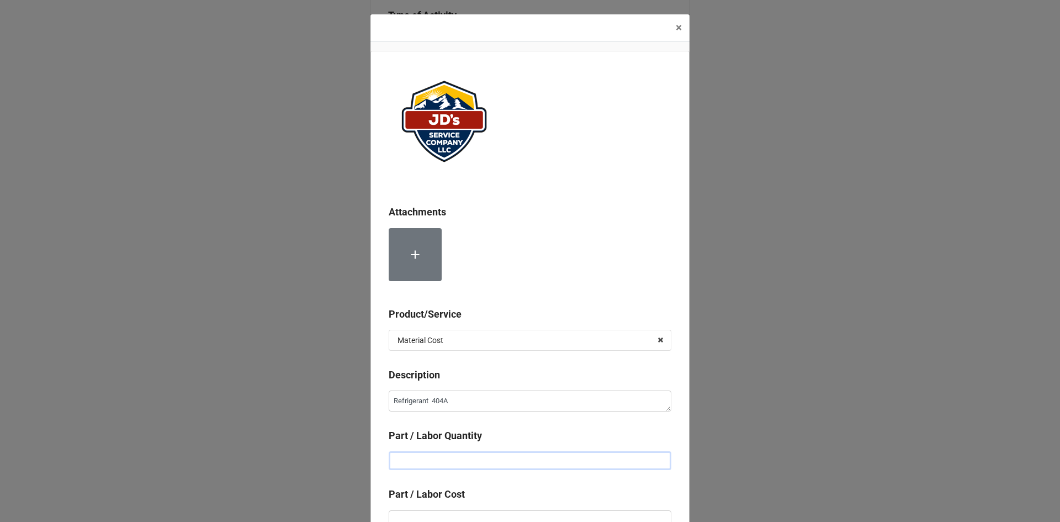
click at [463, 458] on input "text" at bounding box center [530, 460] width 283 height 19
type textarea "x"
type input "1"
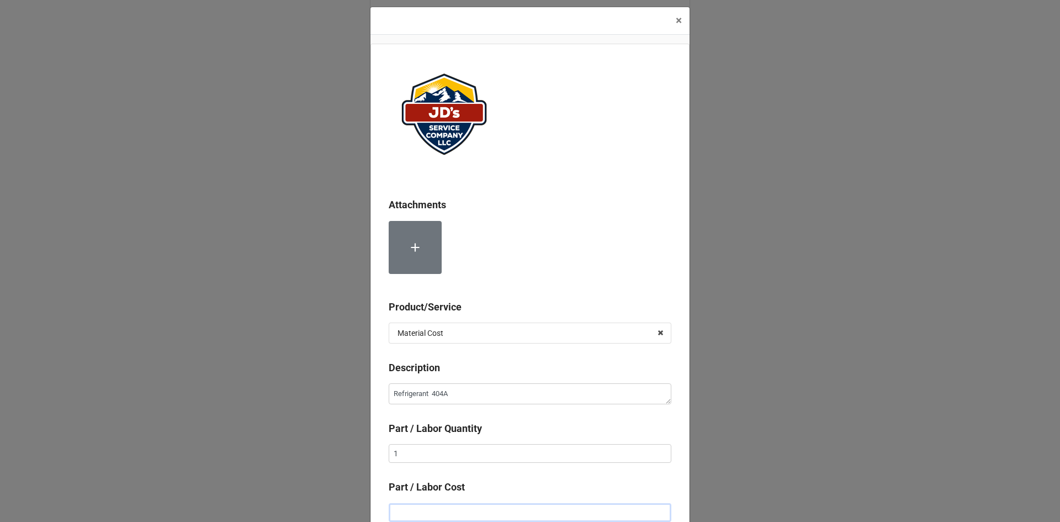
type textarea "x"
type input "$1.00"
type textarea "x"
type input "$17.00"
type textarea "x"
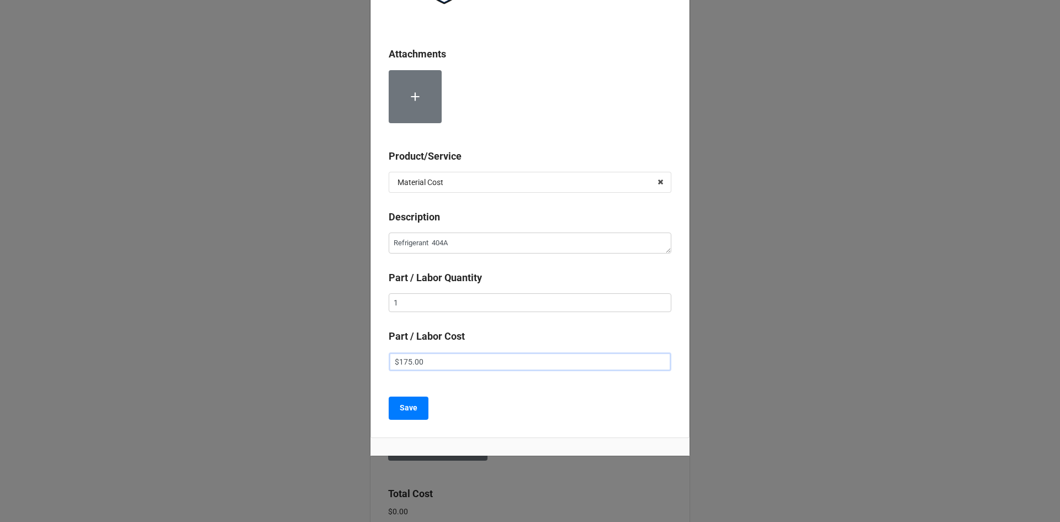
scroll to position [161, 0]
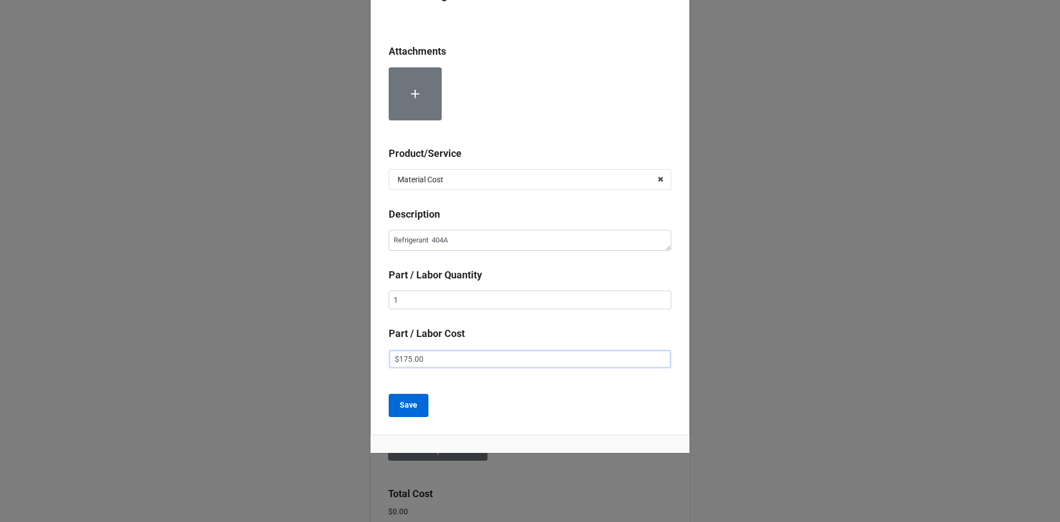
type input "$175.00"
click at [406, 409] on b "Save" at bounding box center [409, 405] width 18 height 12
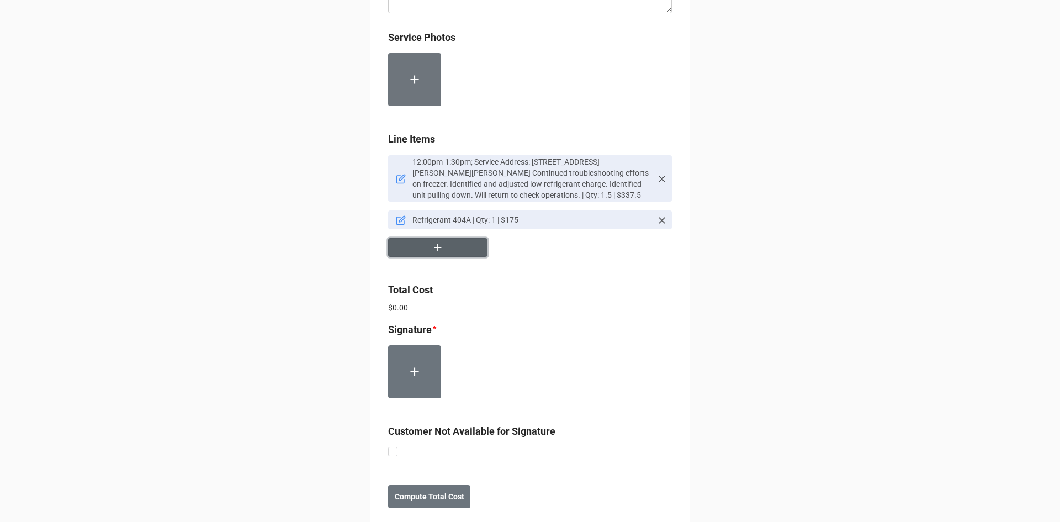
scroll to position [641, 0]
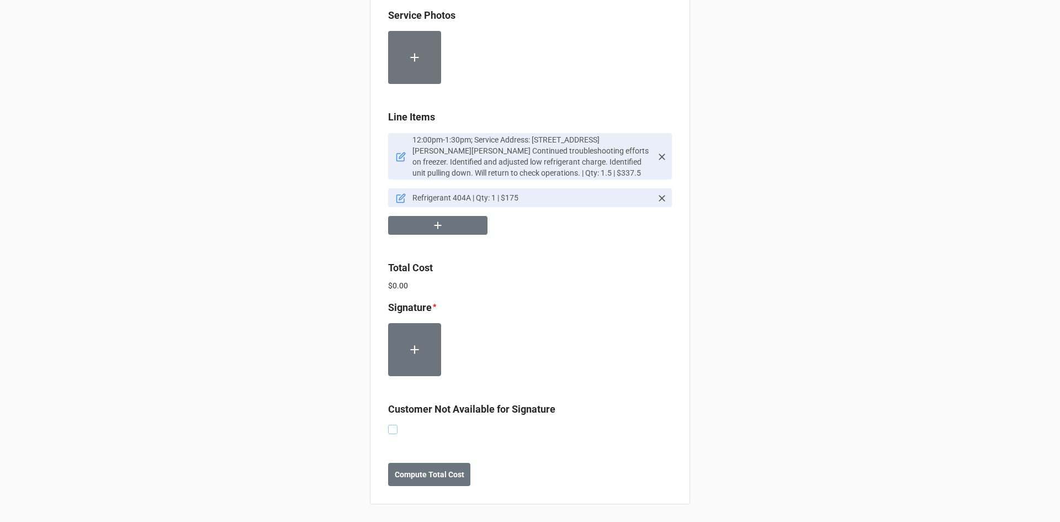
click at [390, 425] on label at bounding box center [392, 425] width 9 height 0
checkbox input "true"
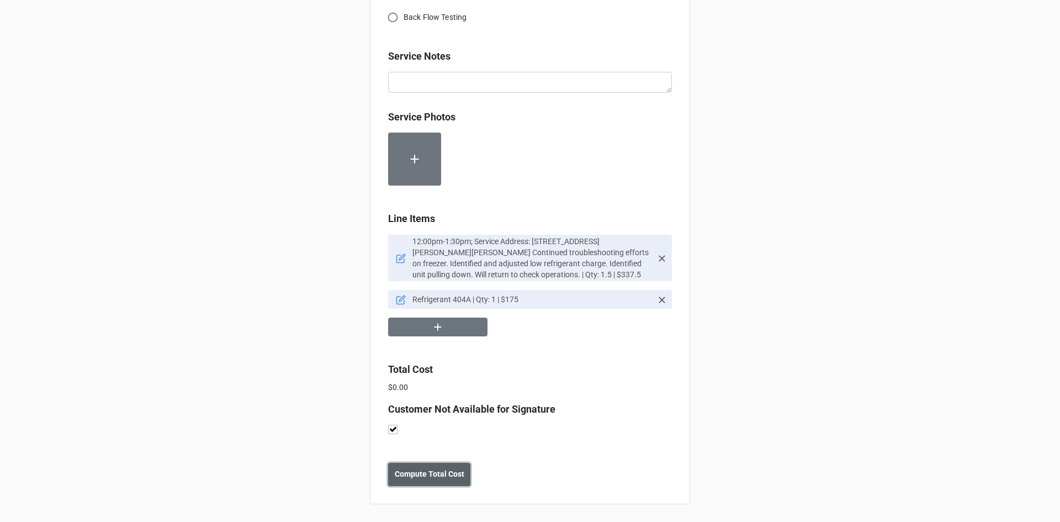
click at [422, 479] on b "Compute Total Cost" at bounding box center [430, 474] width 70 height 12
click at [421, 480] on button "Save" at bounding box center [408, 474] width 40 height 23
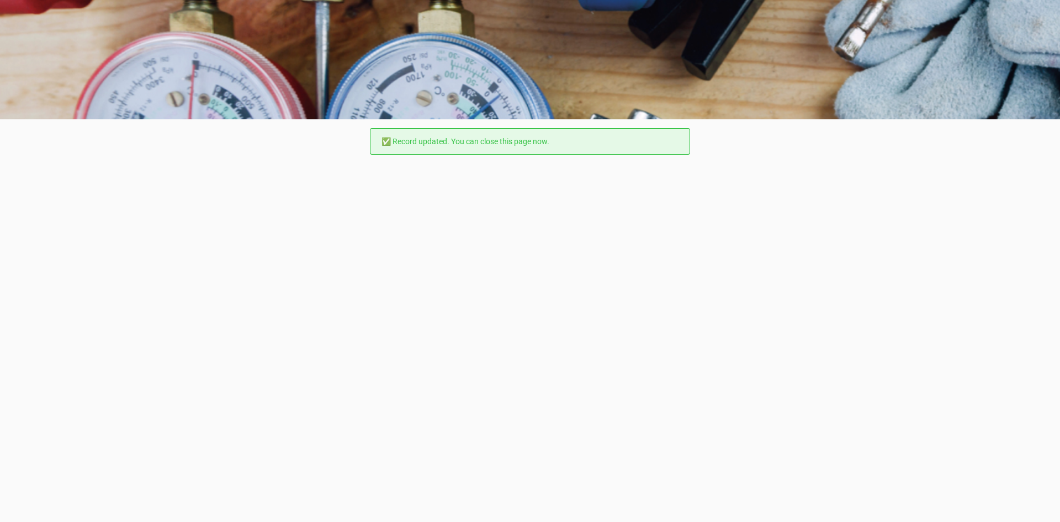
scroll to position [0, 0]
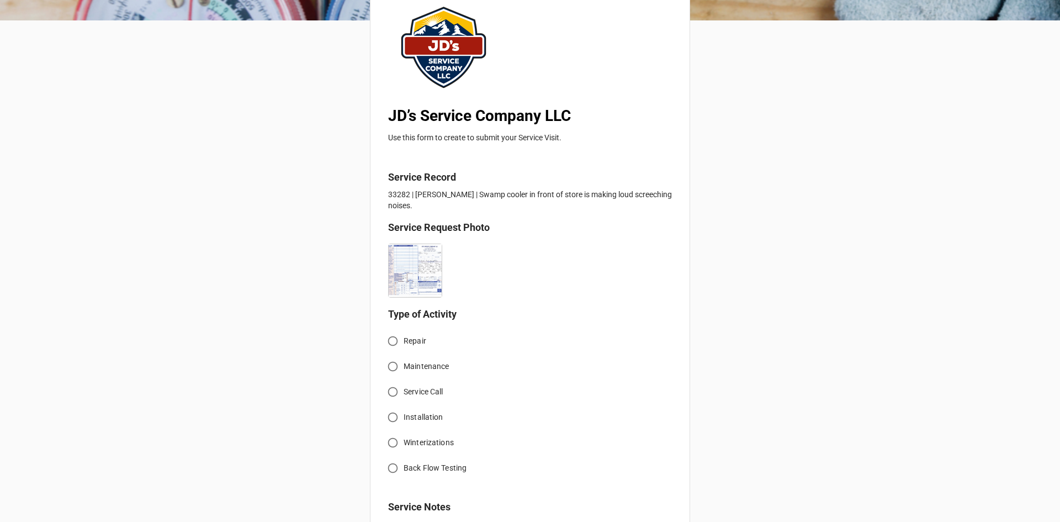
scroll to position [166, 0]
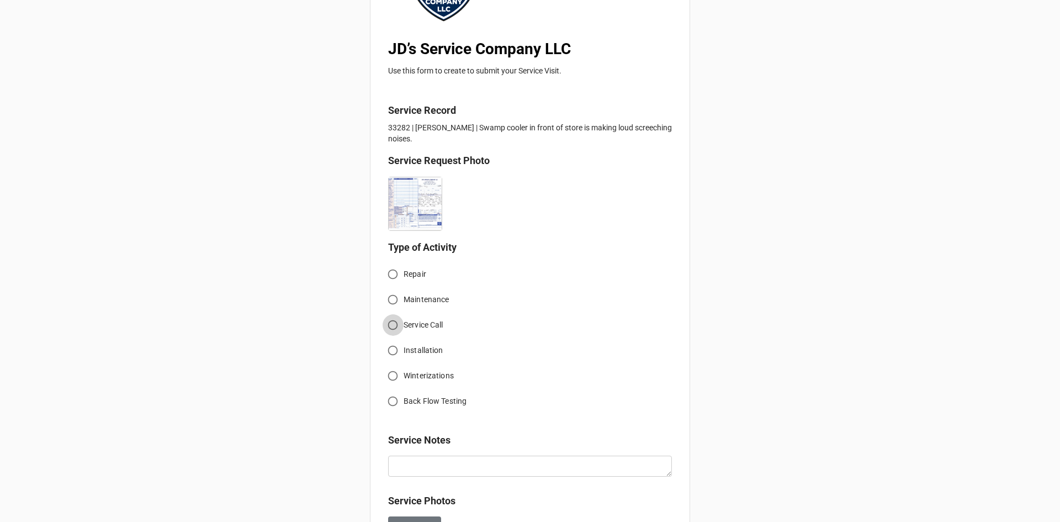
click at [390, 324] on input "Service Call" at bounding box center [393, 325] width 22 height 22
radio input "true"
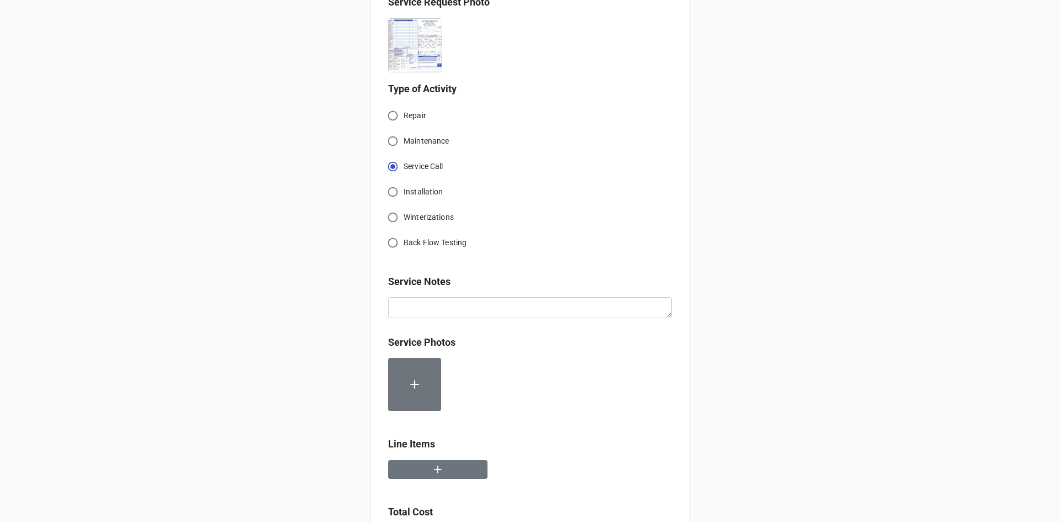
scroll to position [331, 0]
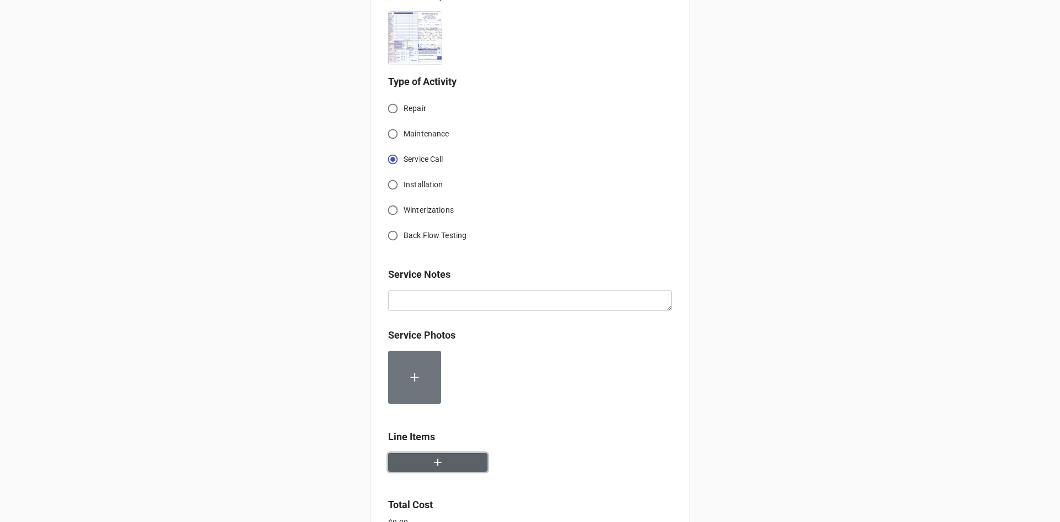
click at [464, 469] on button "button" at bounding box center [437, 462] width 99 height 19
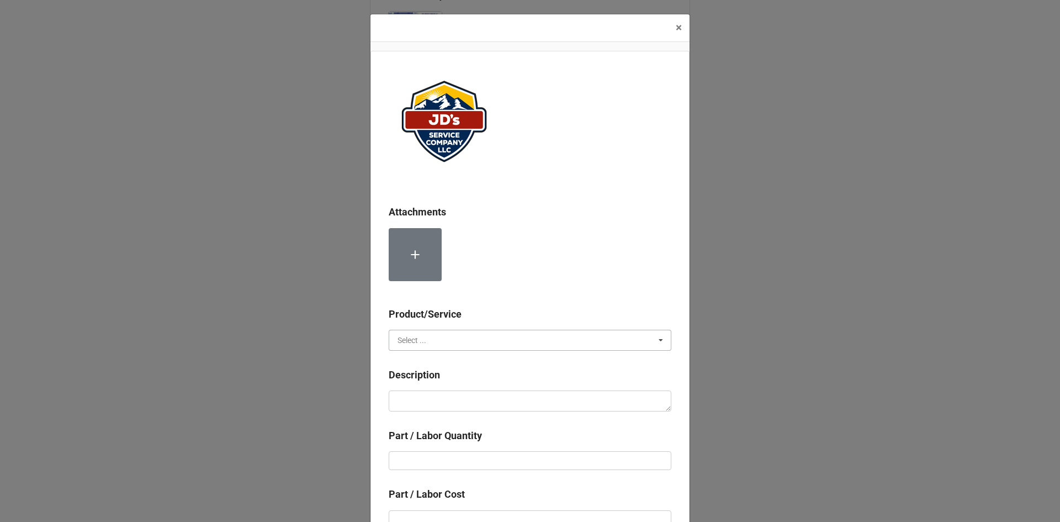
click at [472, 347] on input "text" at bounding box center [531, 340] width 282 height 20
click at [464, 374] on div "Material Cost" at bounding box center [530, 381] width 282 height 20
click at [464, 335] on input "text" at bounding box center [531, 340] width 282 height 20
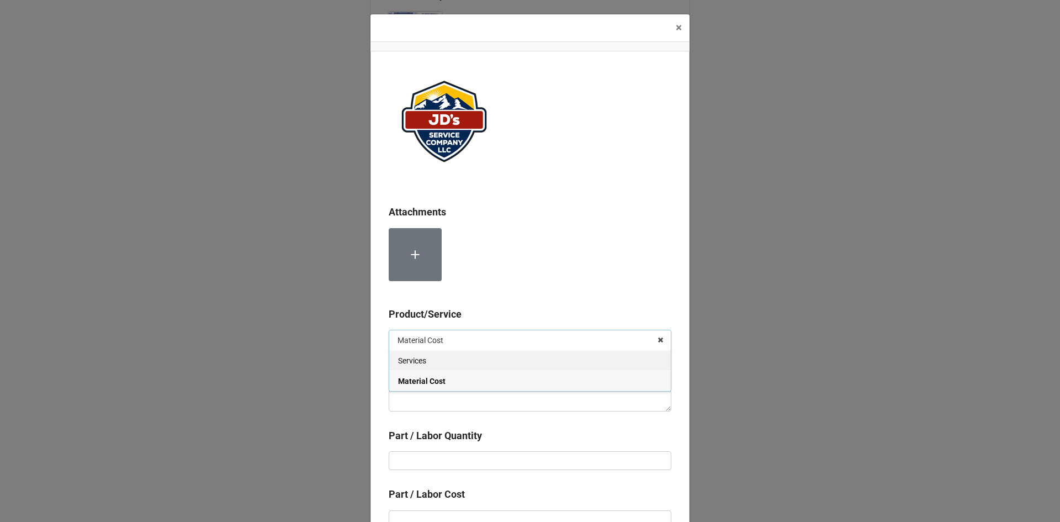
click at [461, 364] on div "Services" at bounding box center [530, 360] width 282 height 20
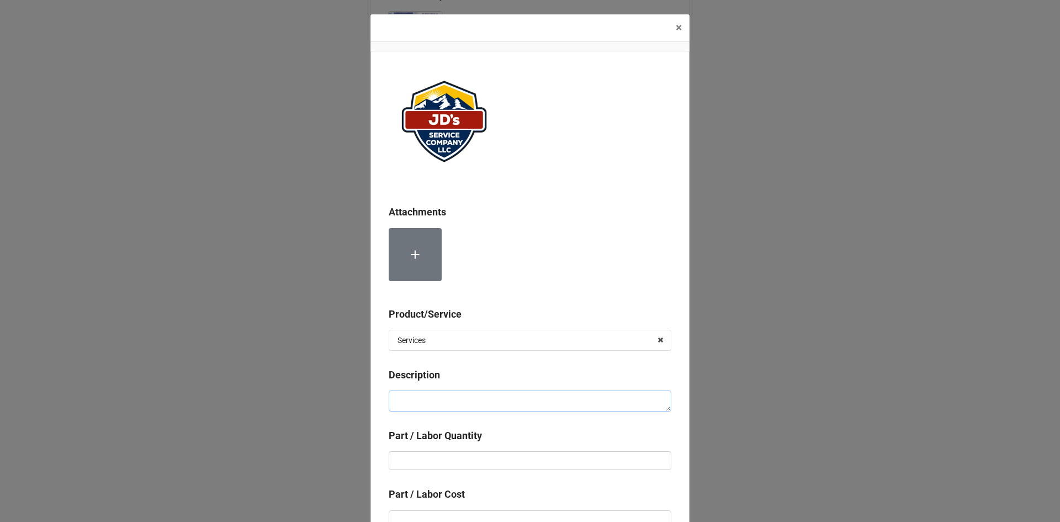
click at [459, 393] on textarea at bounding box center [530, 400] width 283 height 21
paste textarea "12:30pm-2:00pm; Service Address: 191 W Elkhorn Avenue, Estes Park, CO 80517 Tro…"
type textarea "x"
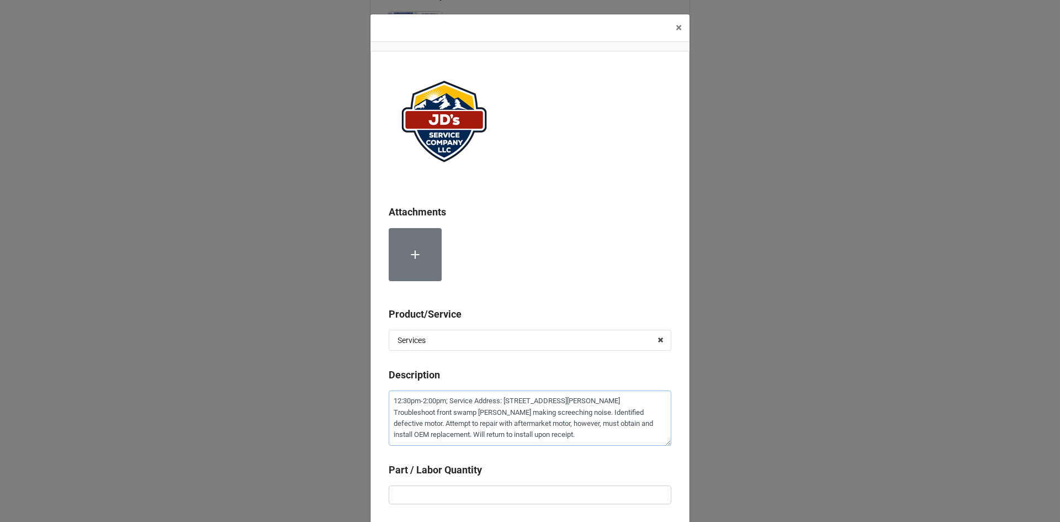
type textarea "12:30pm-2:00pm; Service Address: 191 W Elkhorn Avenue, Estes Park, CO 80517 Tro…"
click at [511, 480] on b "Part / Labor Quantity" at bounding box center [530, 471] width 283 height 19
click at [511, 490] on input "text" at bounding box center [530, 494] width 283 height 19
type textarea "x"
type input "1"
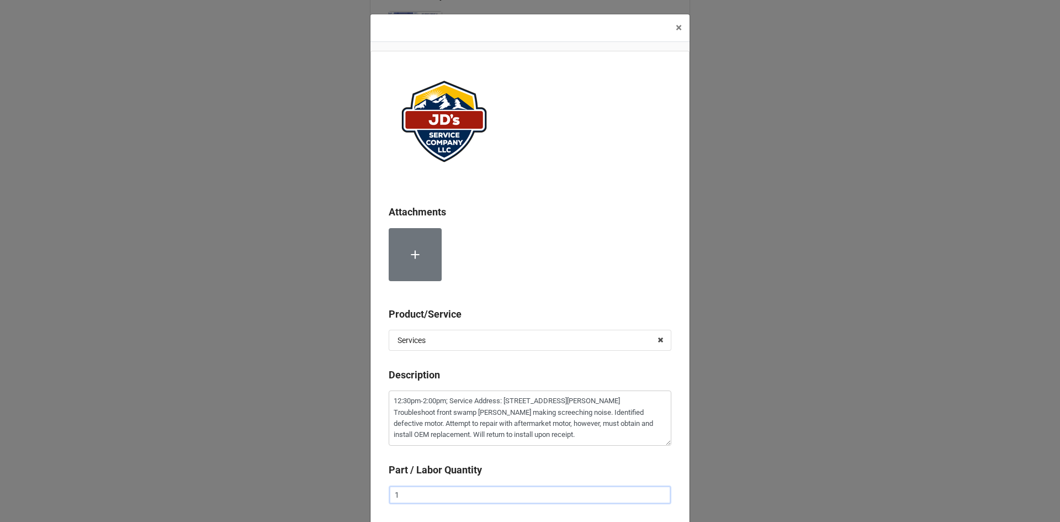
type textarea "x"
type input "1."
type textarea "x"
type input "1.5"
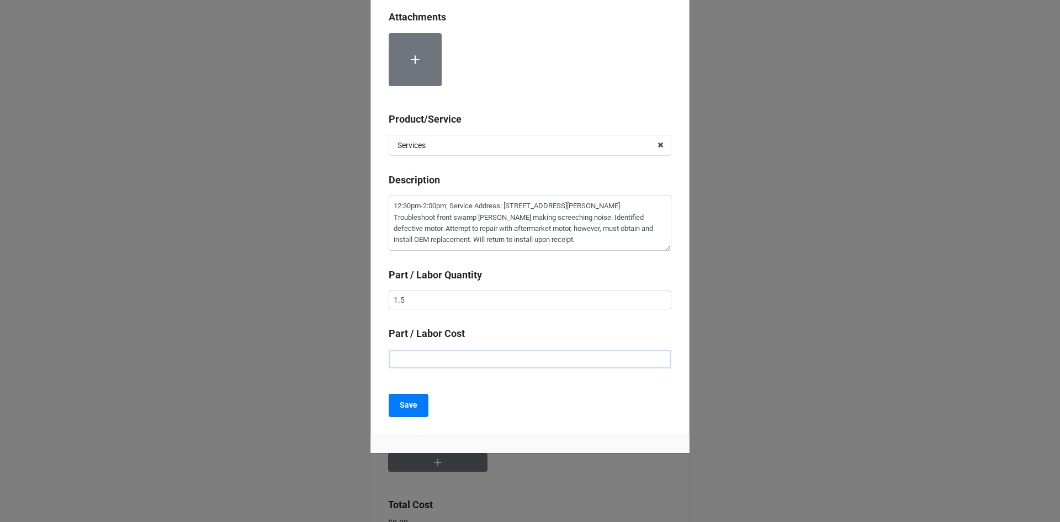
type textarea "x"
type input "$2.00"
type textarea "x"
type input "$22.00"
type textarea "x"
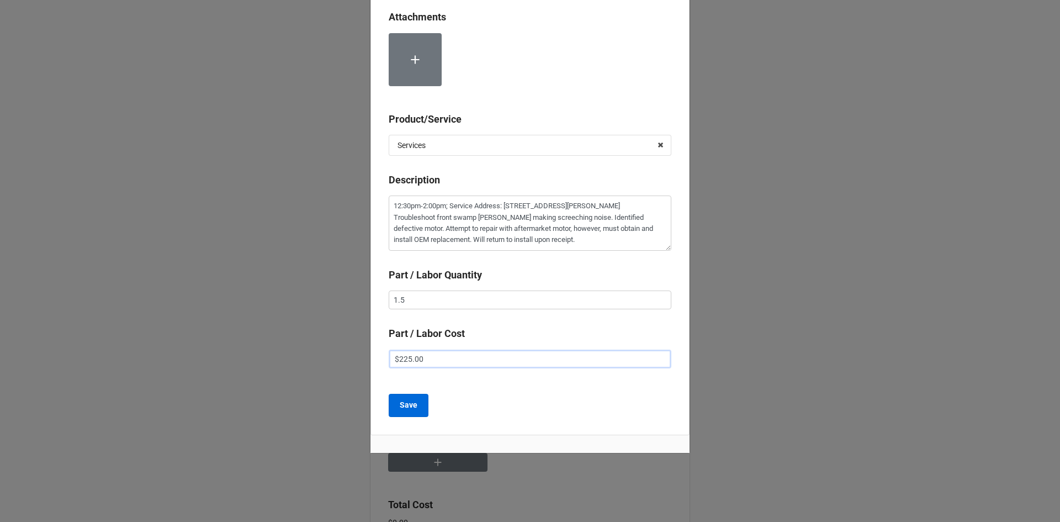
type input "$225.00"
click at [418, 405] on button "Save" at bounding box center [409, 405] width 40 height 23
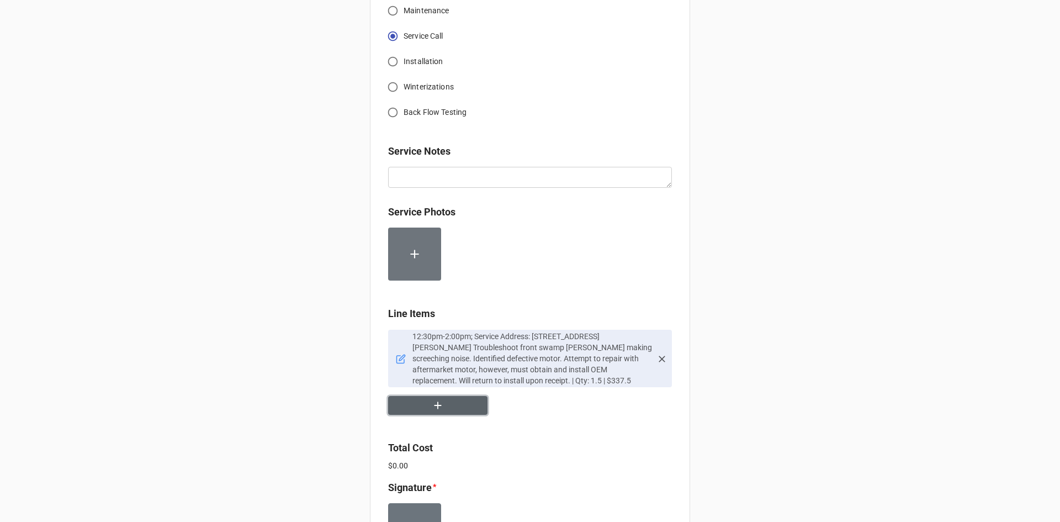
scroll to position [569, 0]
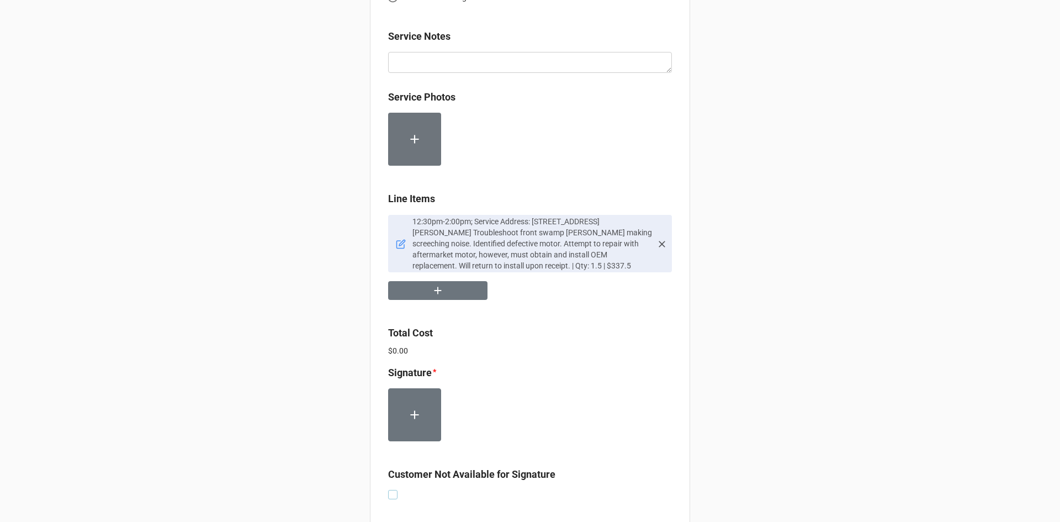
click at [394, 490] on label at bounding box center [392, 490] width 9 height 0
checkbox input "true"
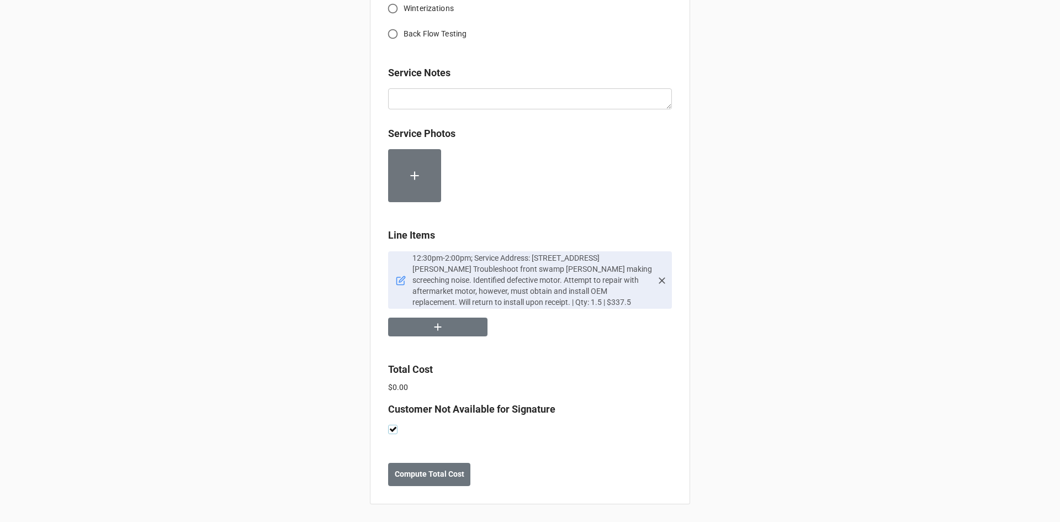
scroll to position [533, 0]
click at [449, 473] on b "Compute Total Cost" at bounding box center [430, 474] width 70 height 12
click at [408, 478] on b "Save" at bounding box center [408, 474] width 18 height 12
